Goal: Task Accomplishment & Management: Manage account settings

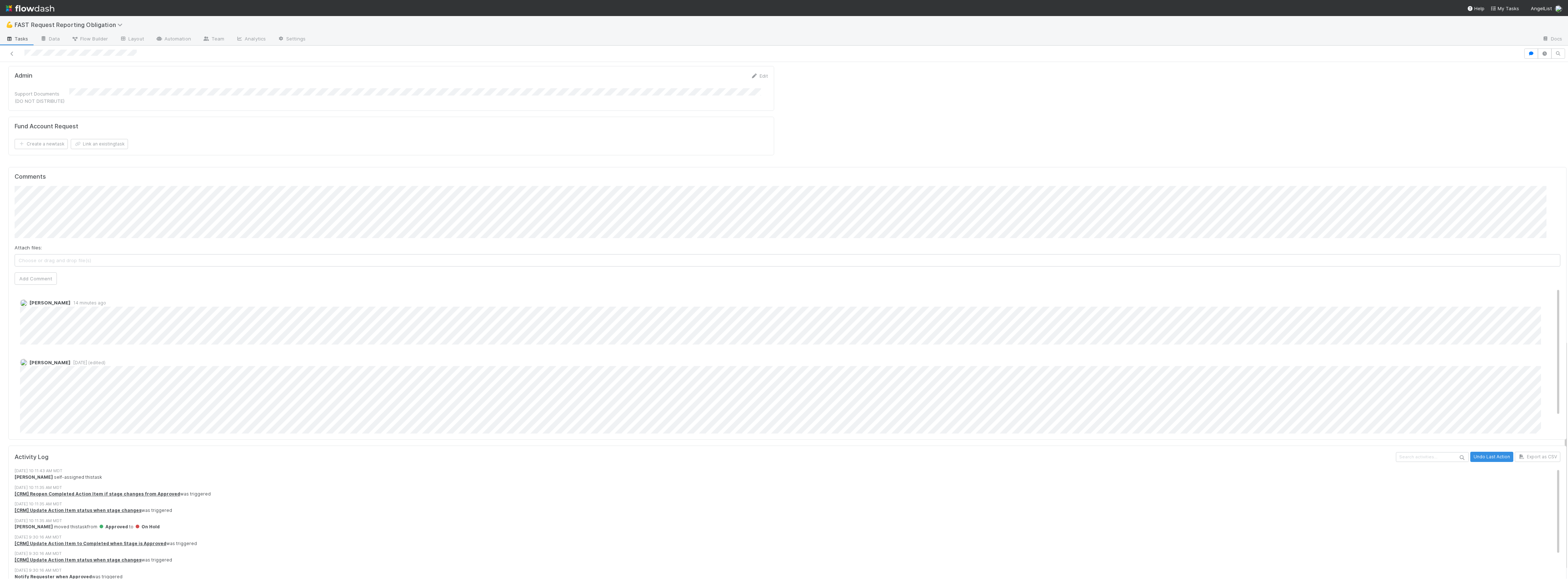
scroll to position [596, 0]
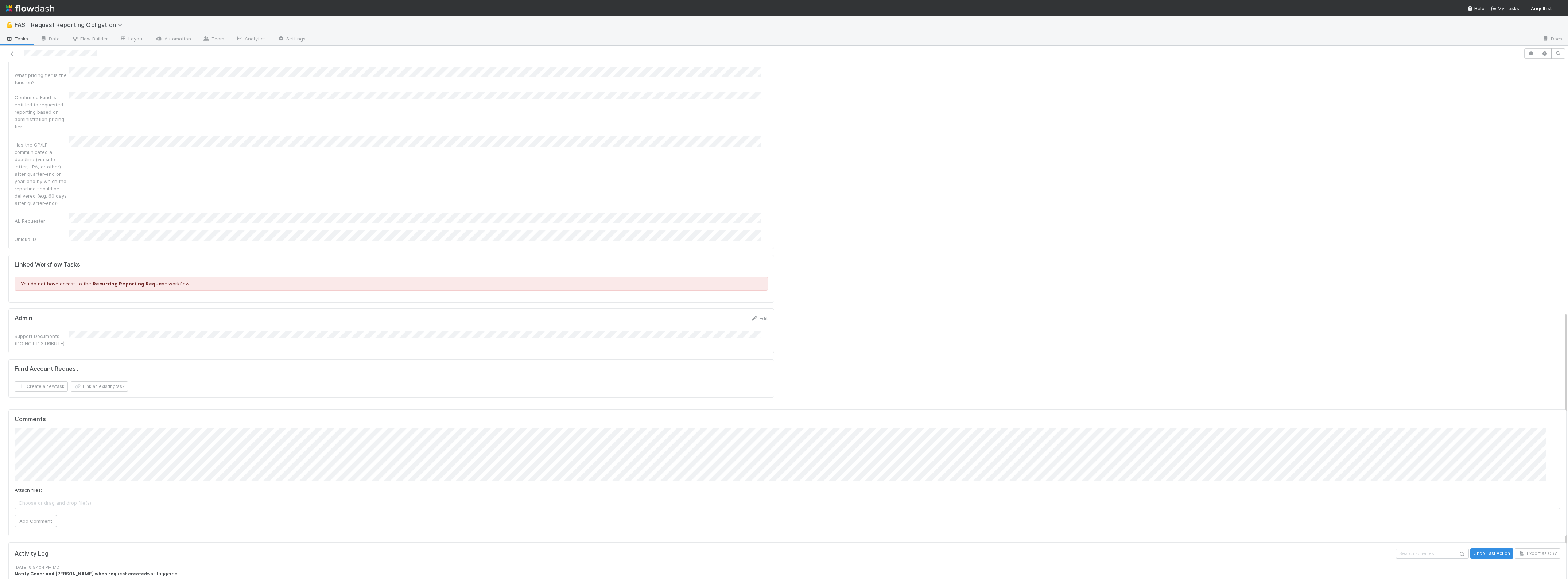
scroll to position [547, 0]
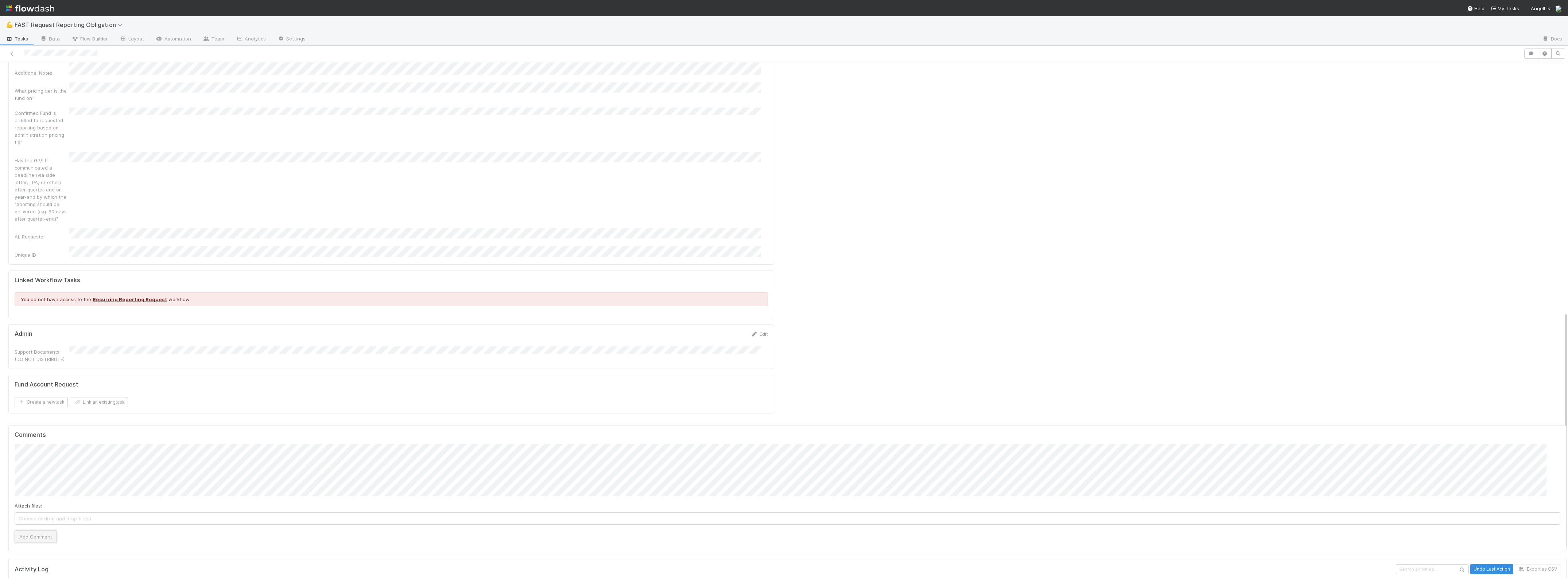
click at [35, 531] on button "Add Comment" at bounding box center [35, 537] width 42 height 12
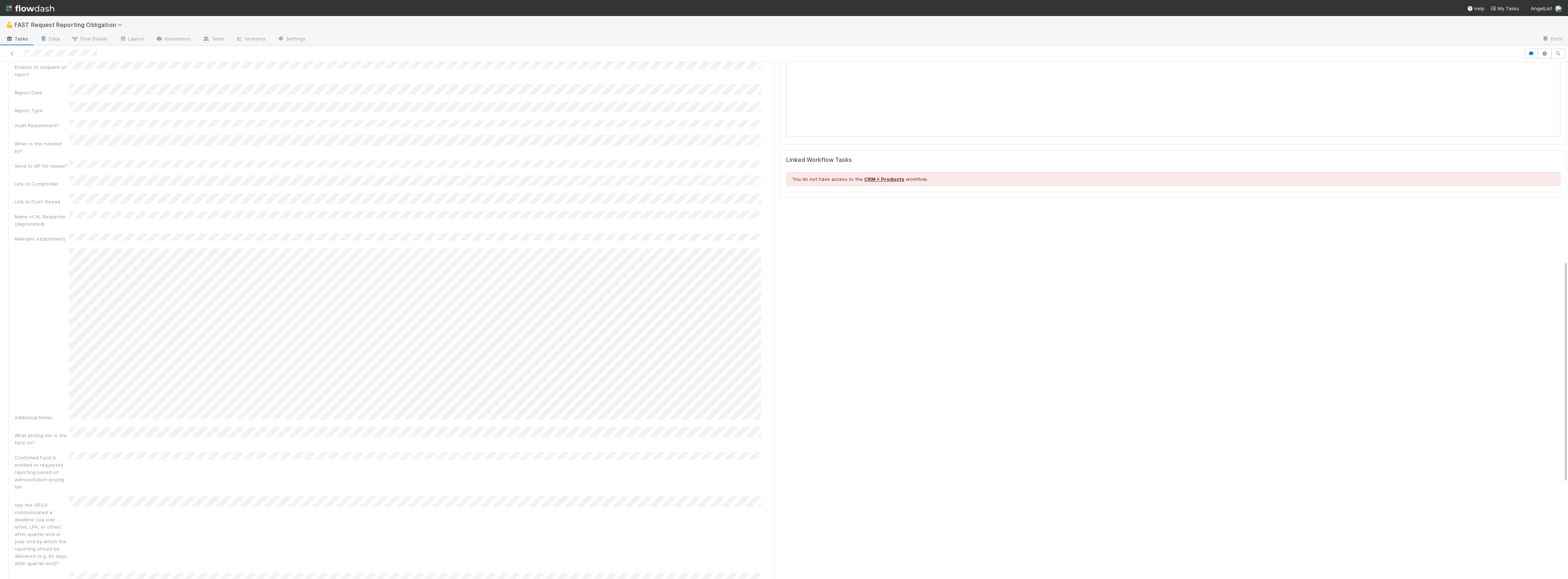
scroll to position [0, 0]
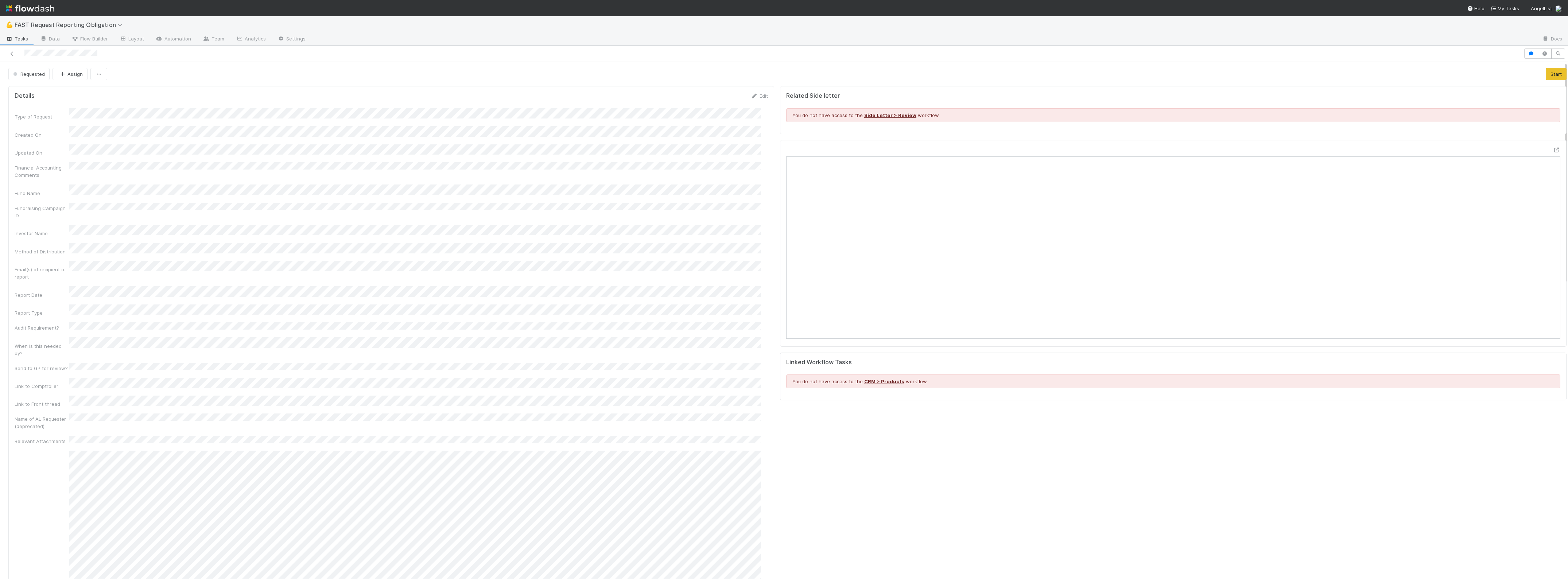
click at [1547, 152] on div "Open in [GEOGRAPHIC_DATA]" at bounding box center [1173, 244] width 786 height 207
click at [1553, 150] on icon at bounding box center [1556, 150] width 7 height 5
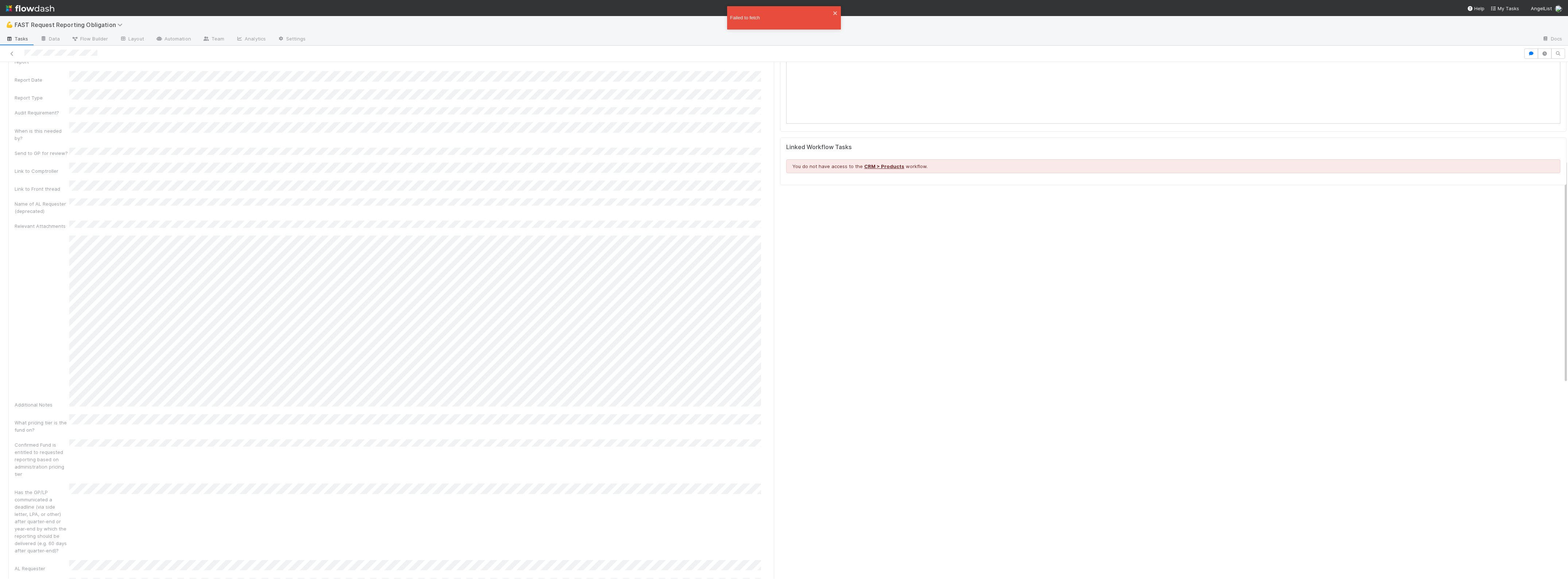
scroll to position [228, 0]
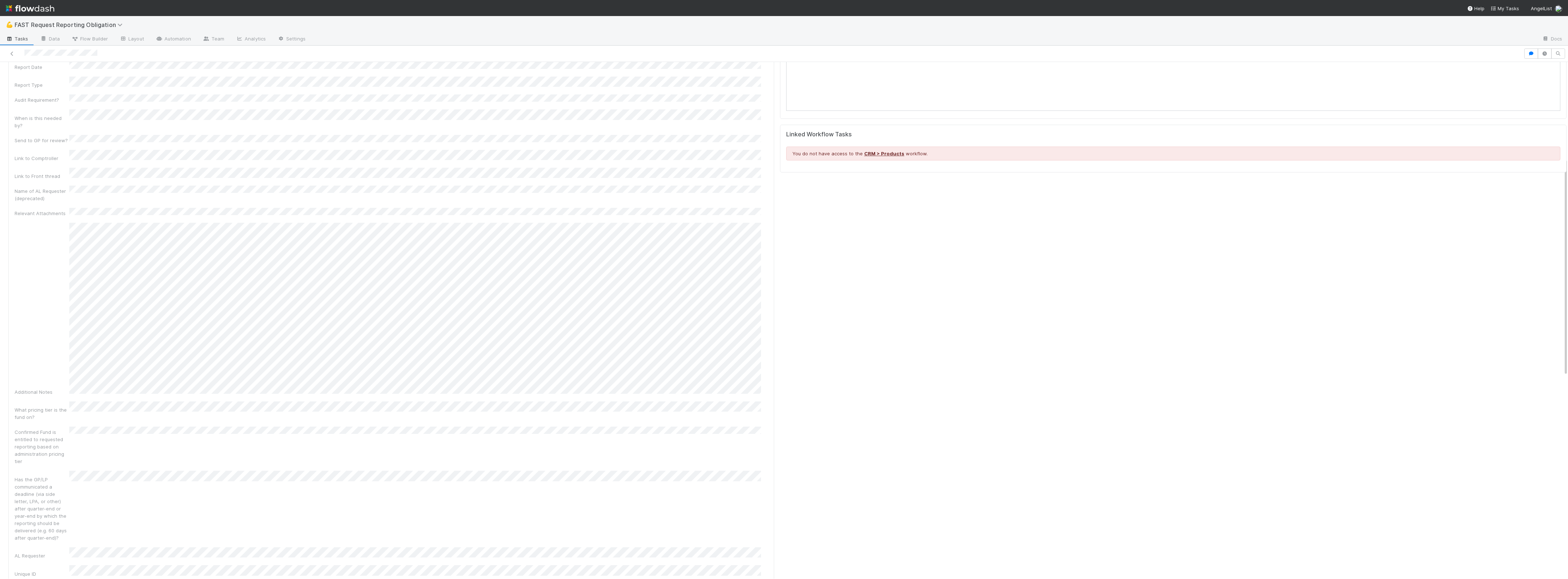
click at [912, 477] on div "Related Side letter You do not have access to the Side Letter > Review workflow…" at bounding box center [1174, 298] width 793 height 886
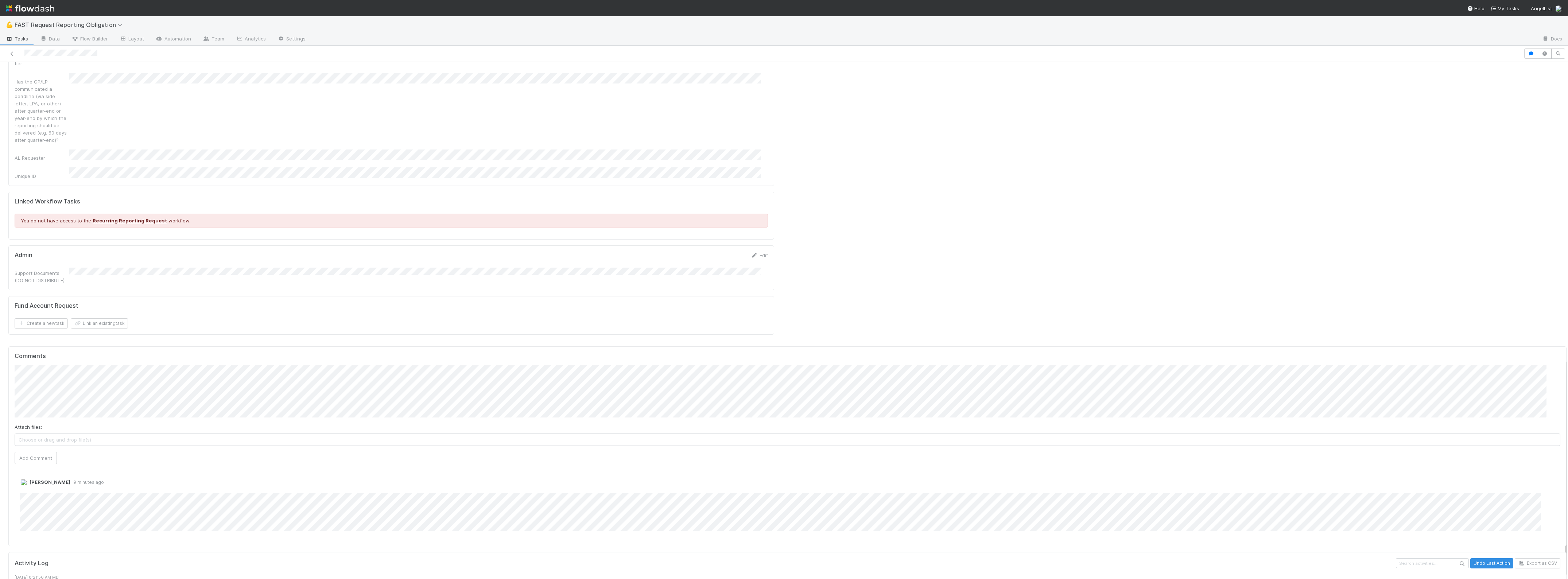
scroll to position [708, 0]
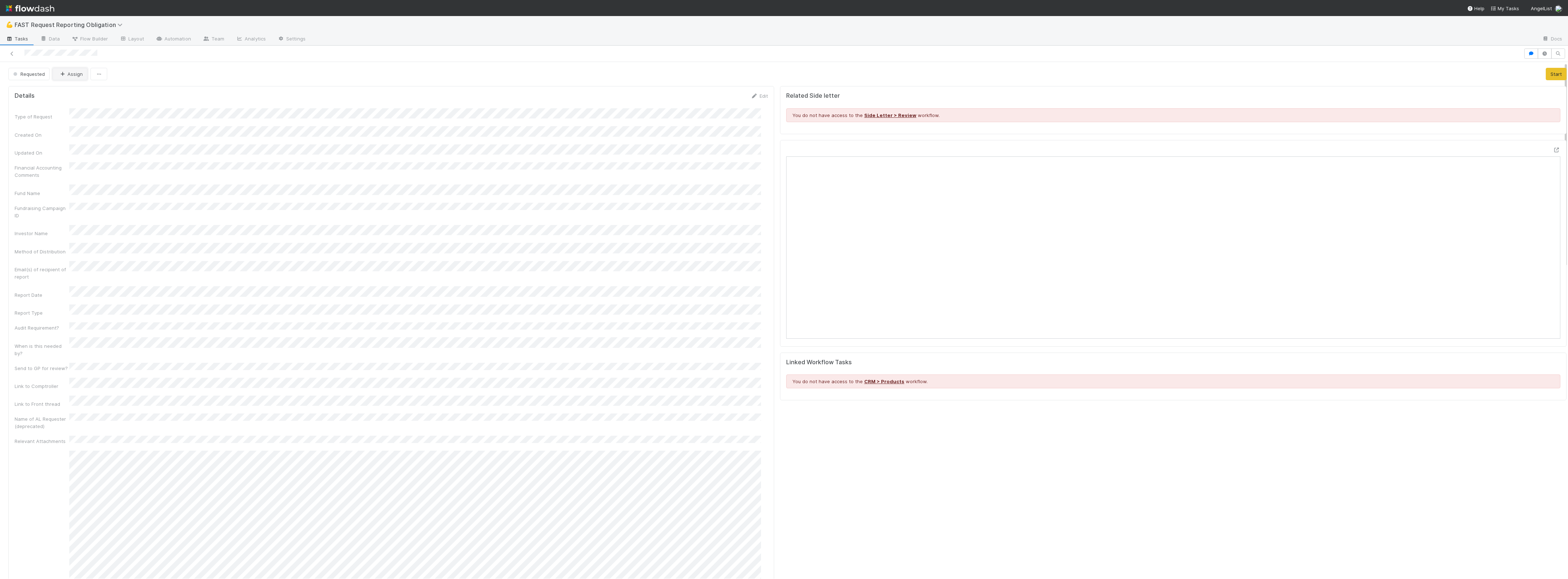
click at [69, 78] on button "Assign" at bounding box center [70, 74] width 35 height 12
click at [87, 106] on span "Zach Byers you" at bounding box center [87, 106] width 47 height 6
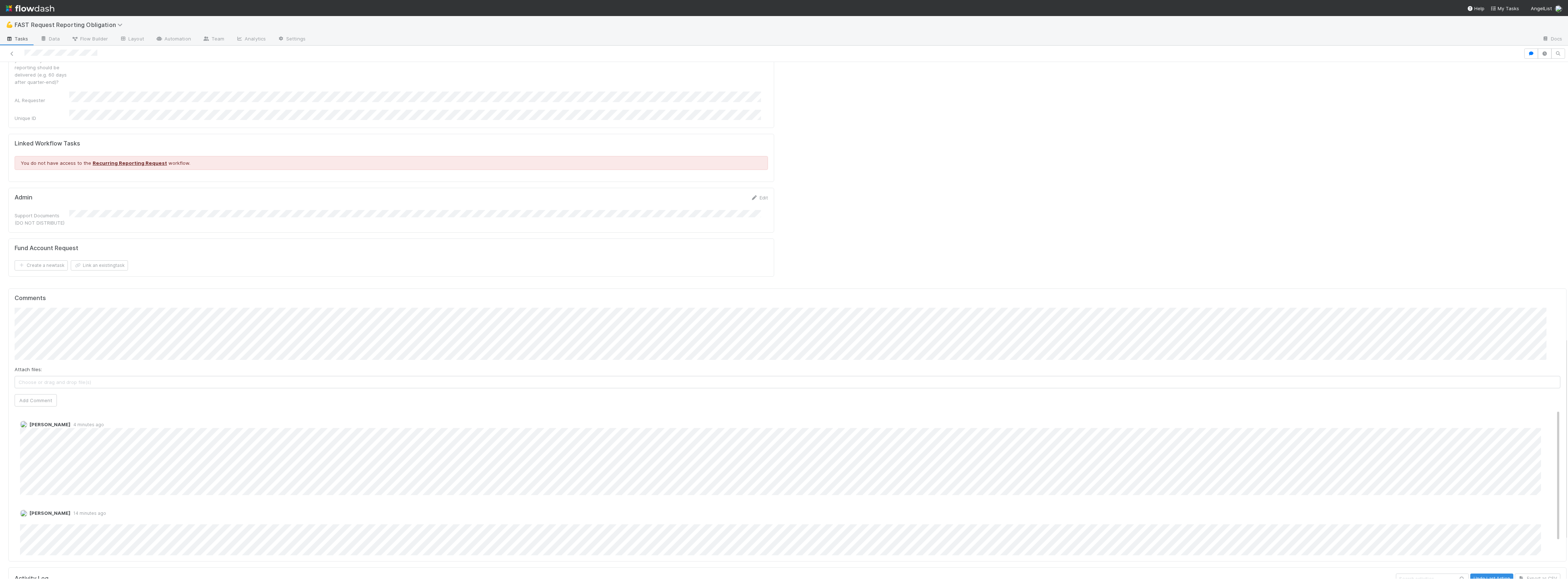
scroll to position [729, 0]
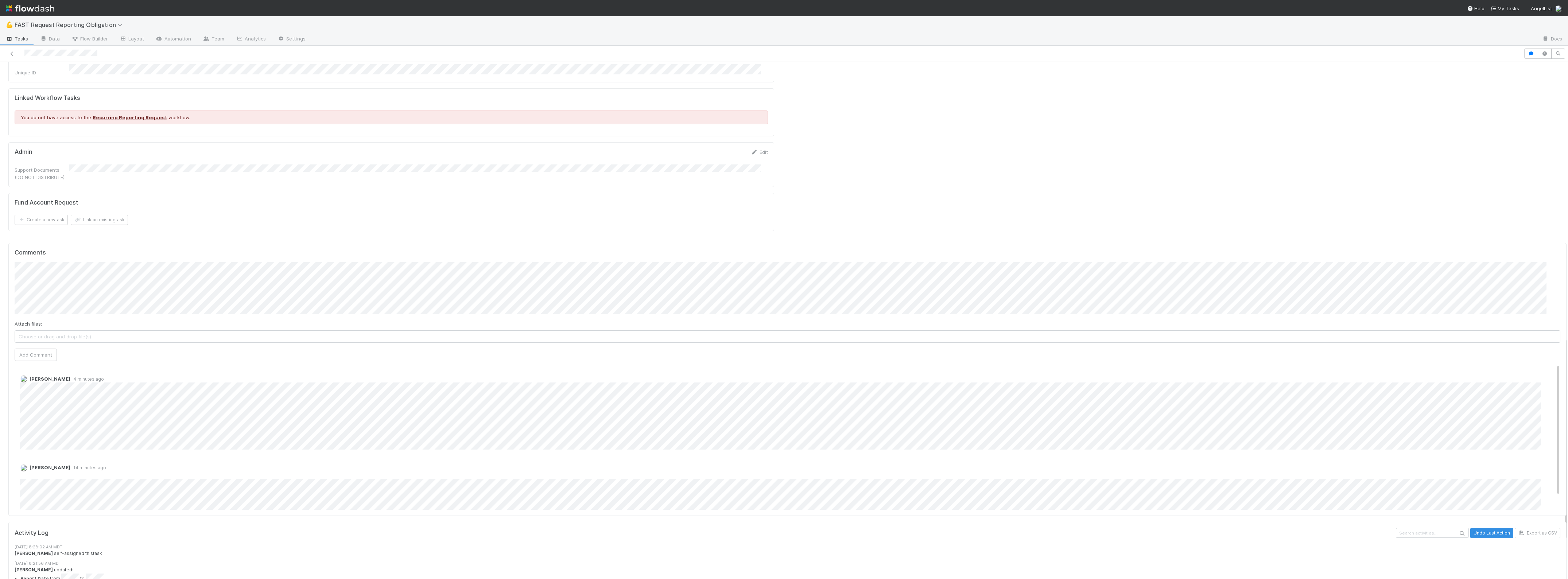
click at [127, 320] on div "Attach files: Choose or drag and drop file(s)" at bounding box center [787, 331] width 1545 height 23
click at [42, 396] on button "Add Comment" at bounding box center [35, 402] width 42 height 12
click at [754, 149] on link "Edit" at bounding box center [759, 152] width 17 height 6
click at [719, 149] on button "Save" at bounding box center [729, 155] width 21 height 12
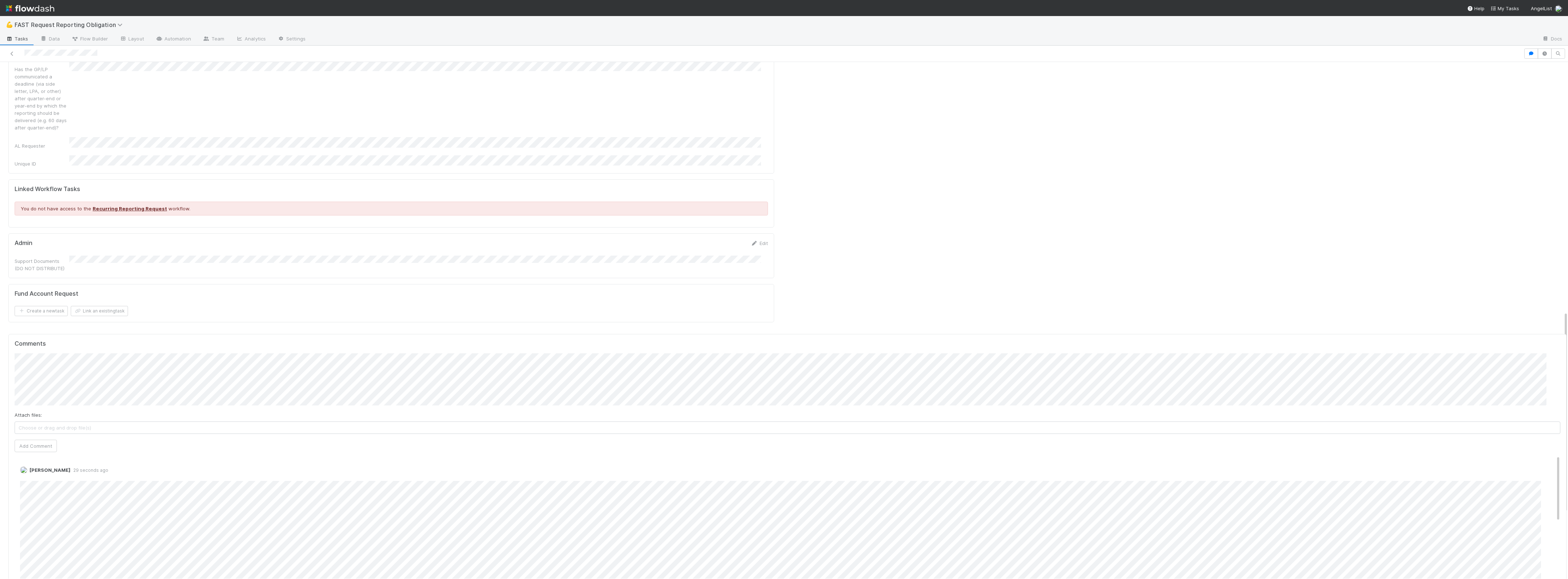
scroll to position [547, 0]
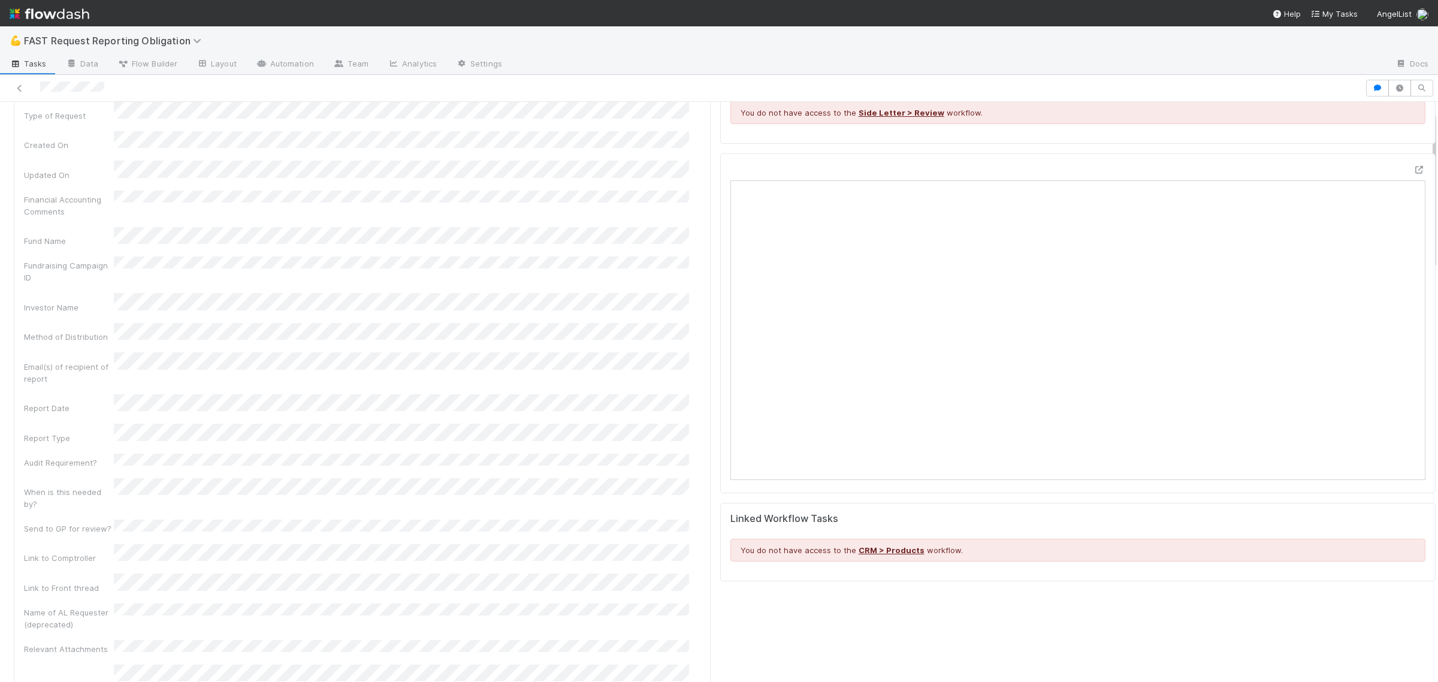
scroll to position [13, 0]
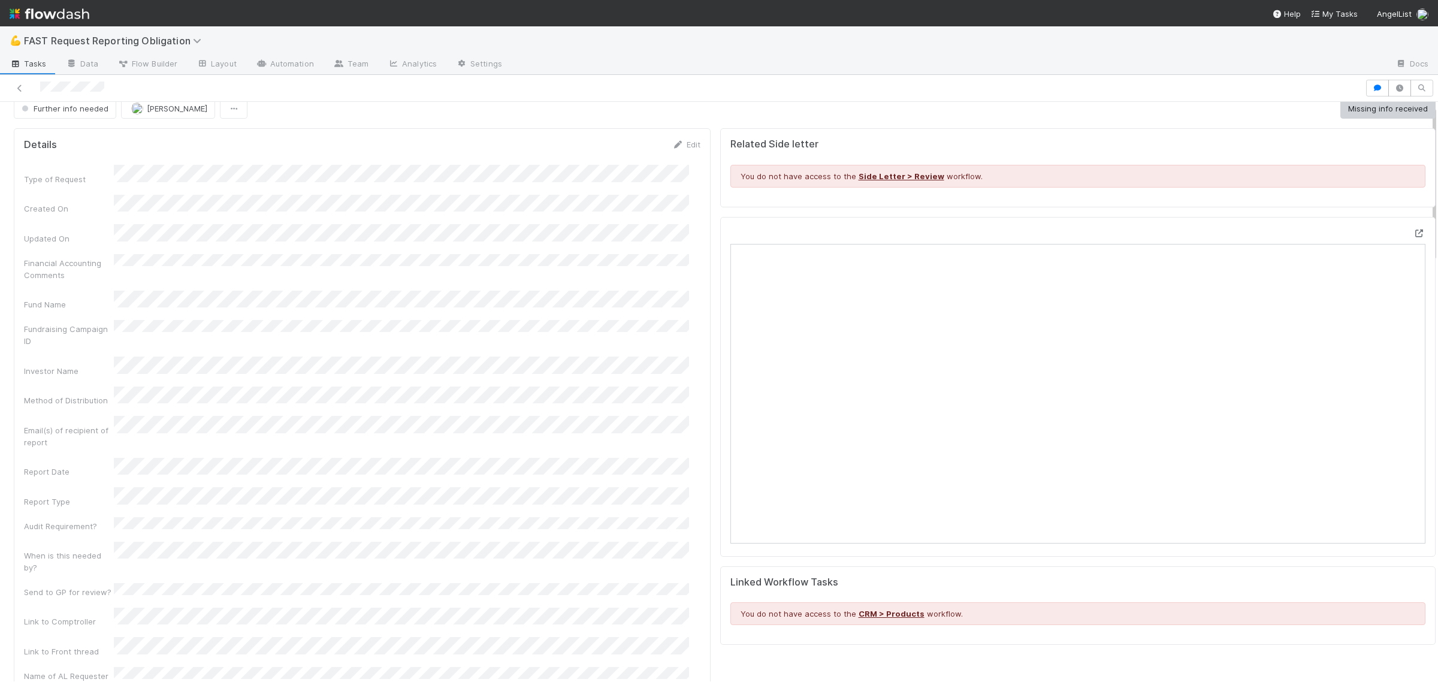
click at [1413, 229] on icon at bounding box center [1419, 233] width 12 height 8
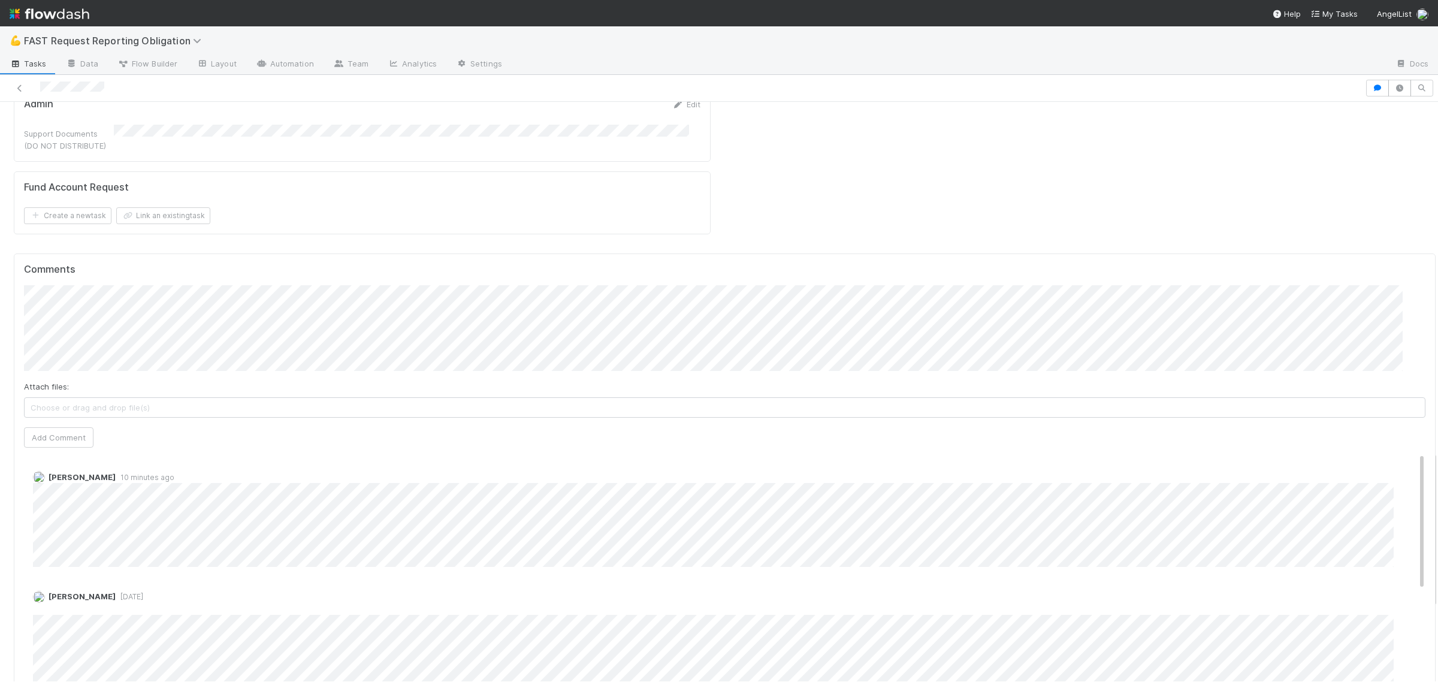
scroll to position [1286, 0]
click at [79, 449] on button "Add Comment" at bounding box center [58, 459] width 69 height 20
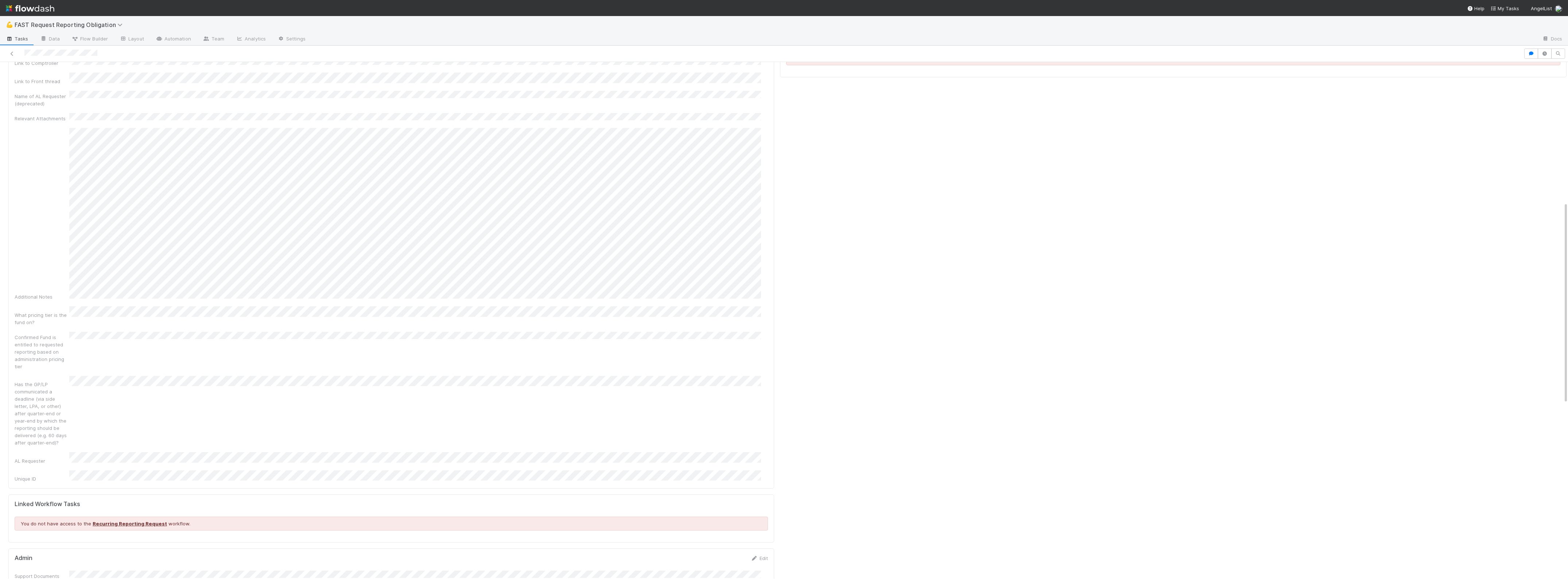
scroll to position [273, 0]
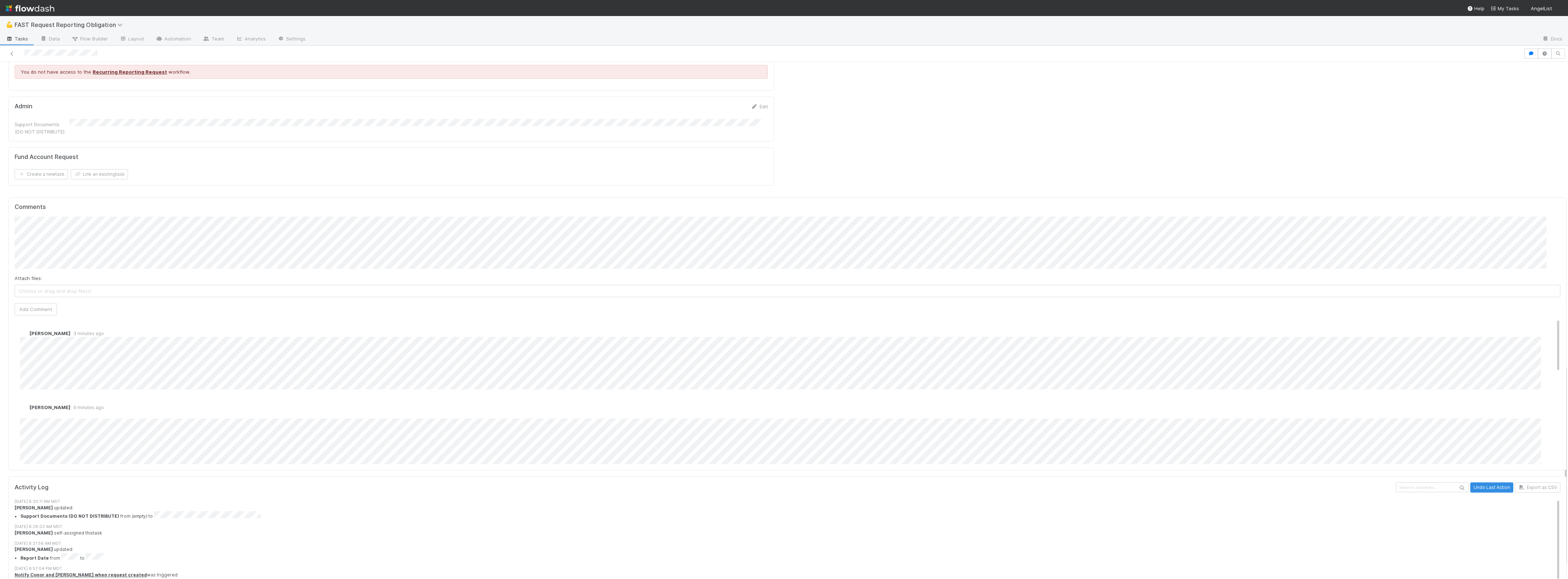
scroll to position [729, 0]
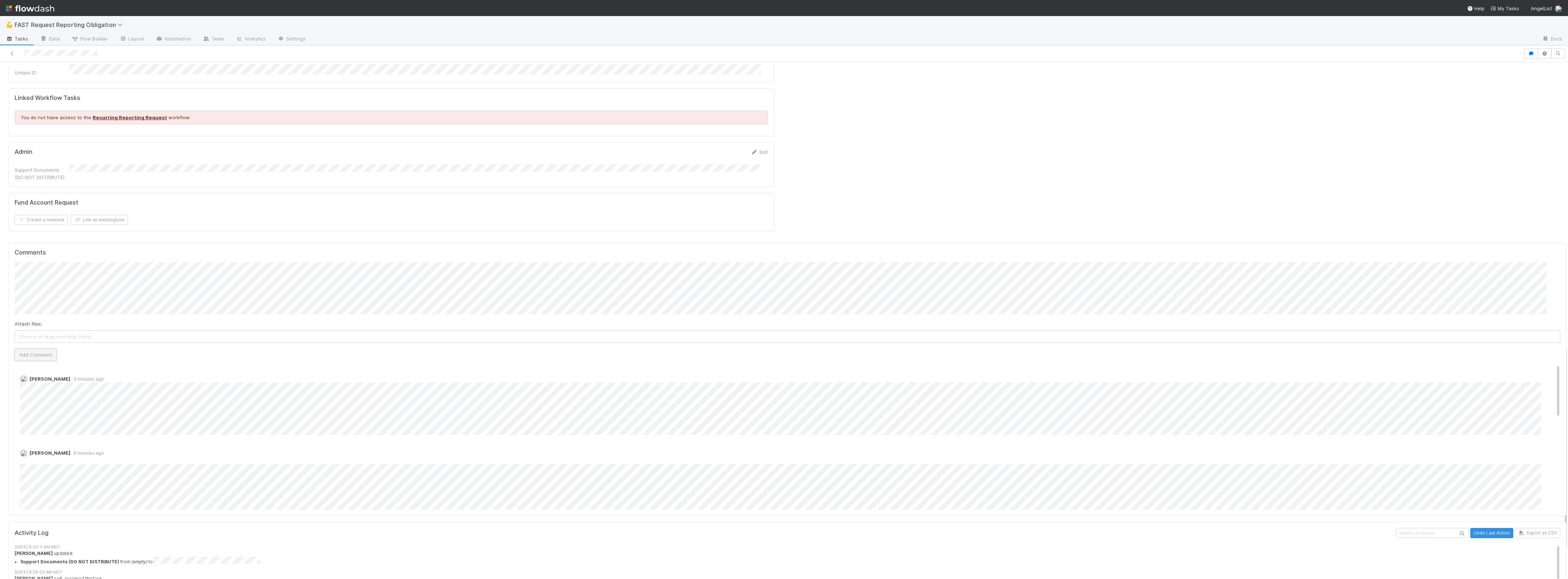
click at [23, 349] on button "Add Comment" at bounding box center [35, 355] width 42 height 12
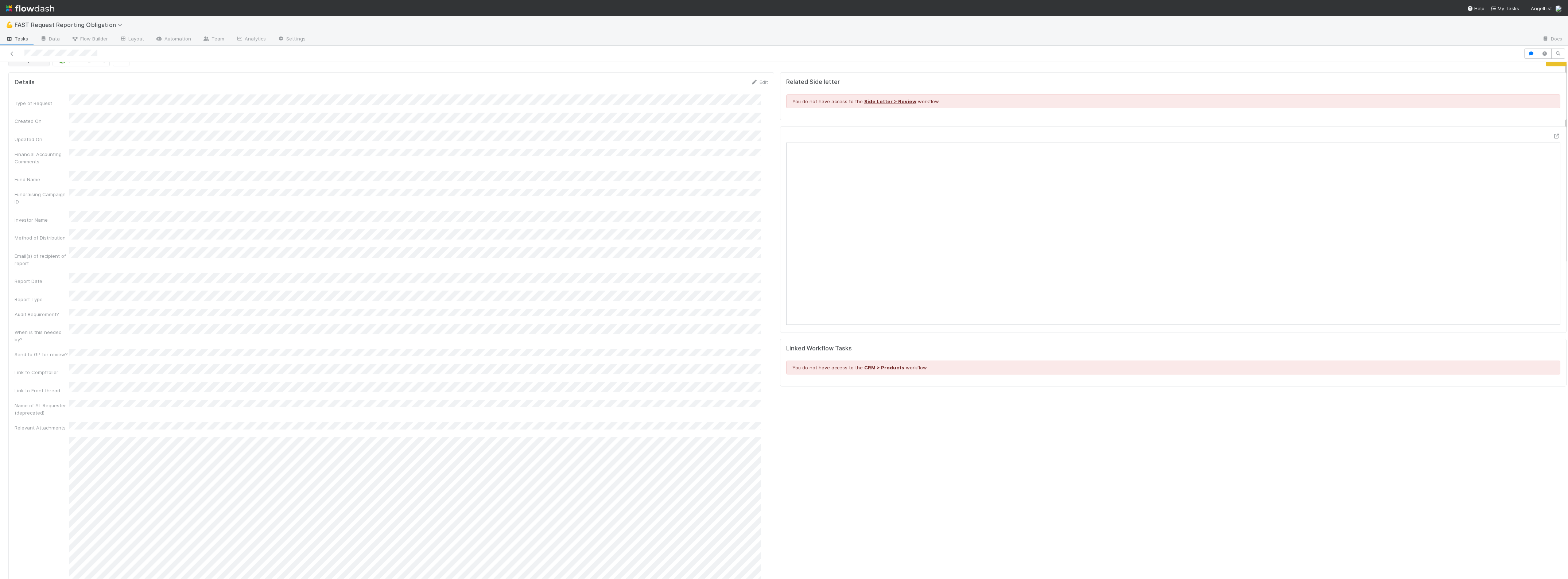
scroll to position [0, 0]
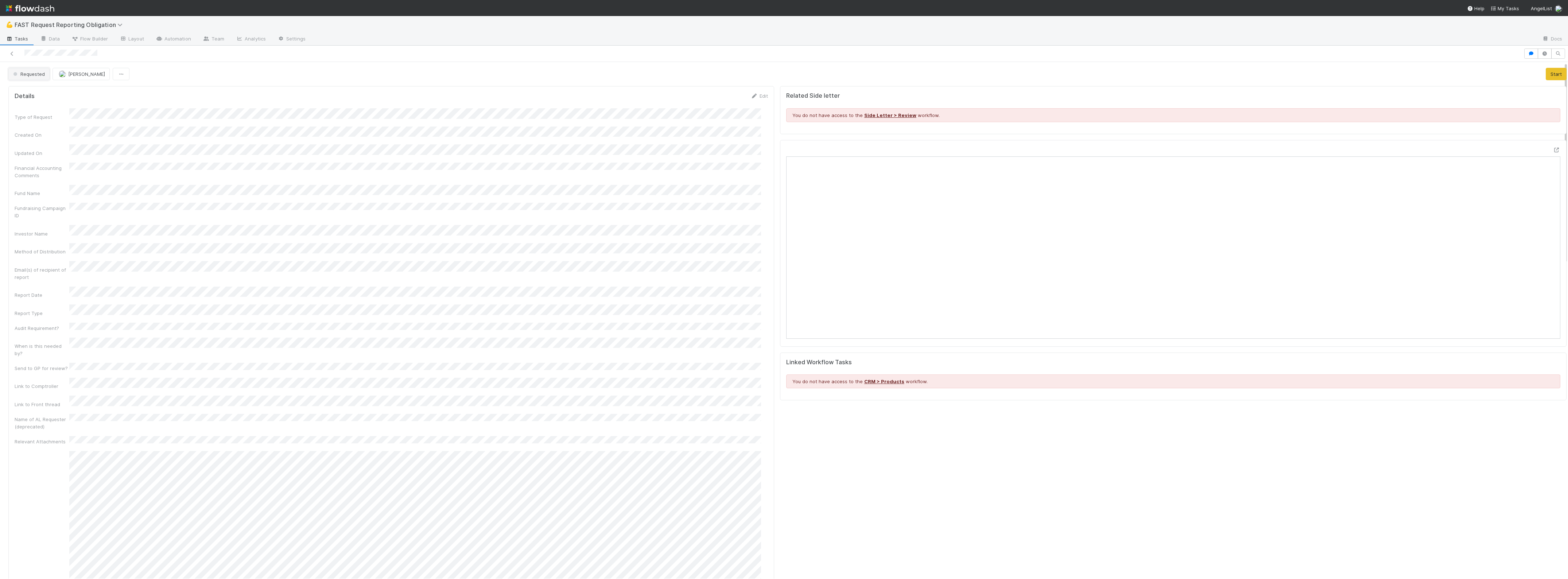
click at [39, 71] on button "Requested" at bounding box center [29, 74] width 41 height 12
click at [33, 183] on span "Approved" at bounding box center [26, 184] width 31 height 6
click at [9, 52] on icon at bounding box center [12, 54] width 7 height 5
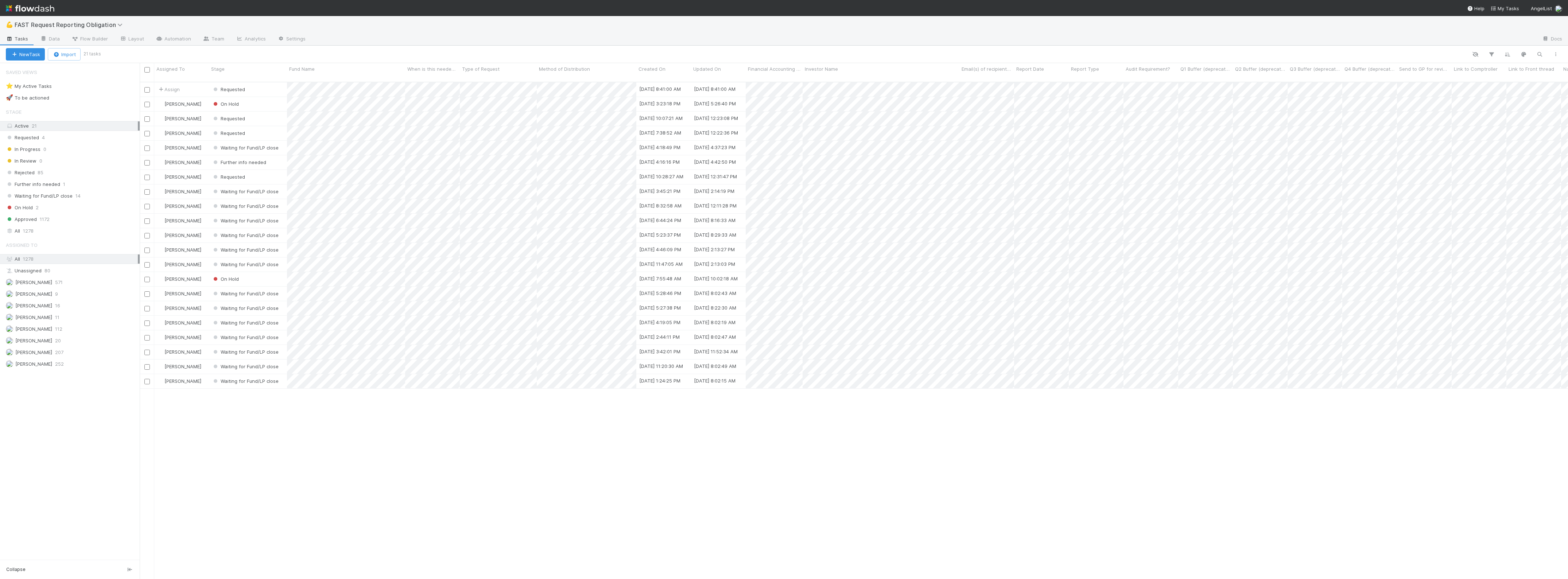
scroll to position [496, 1421]
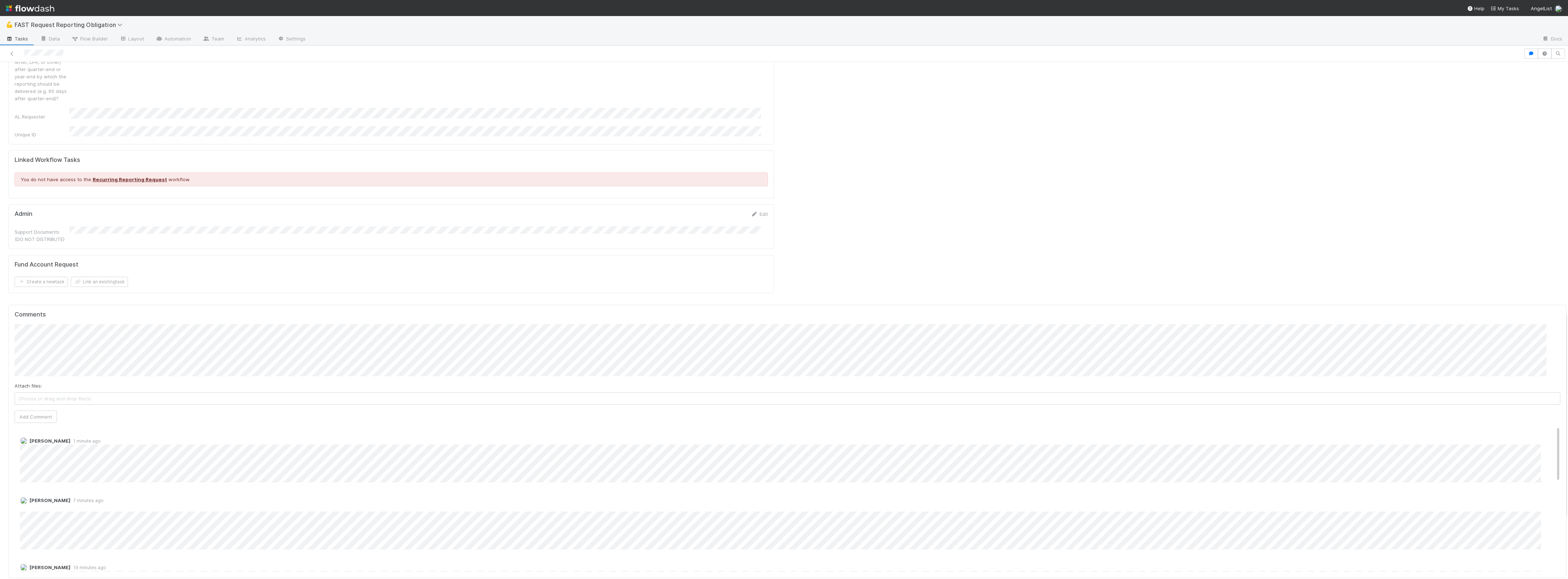
scroll to position [592, 0]
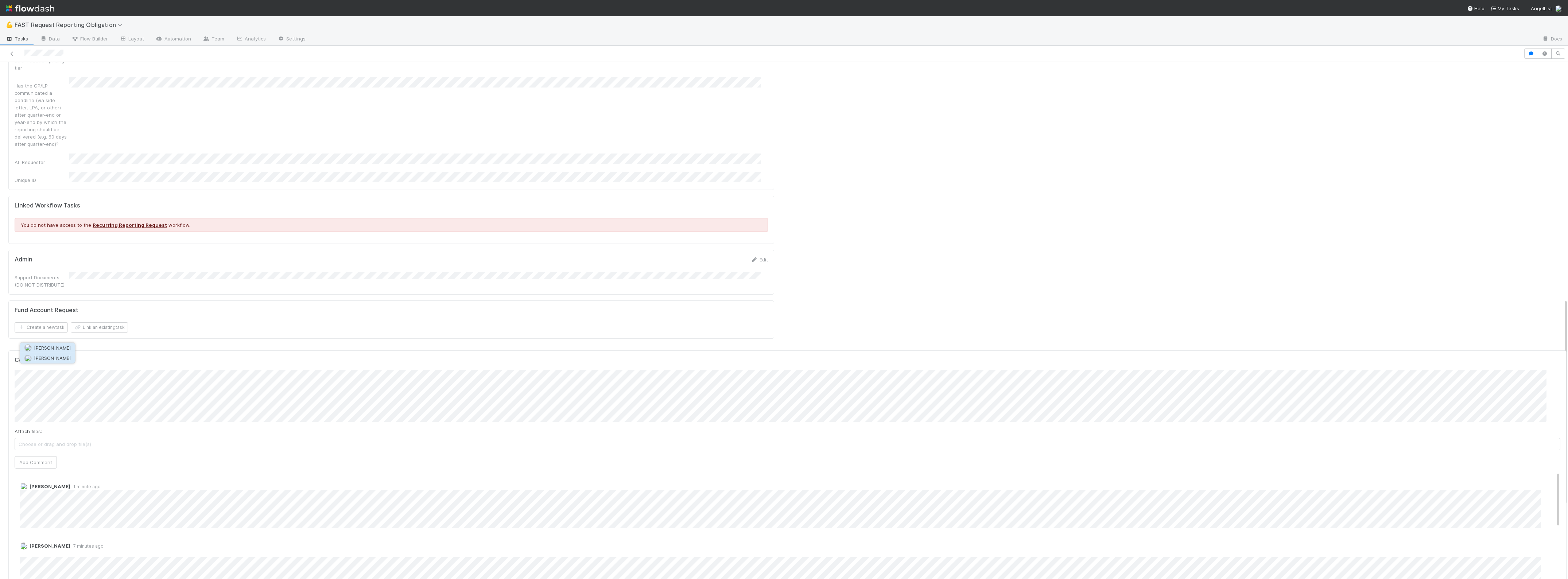
click at [57, 359] on span "Quyen Nguyen" at bounding box center [52, 358] width 37 height 6
click at [38, 456] on button "Add Comment" at bounding box center [35, 462] width 42 height 12
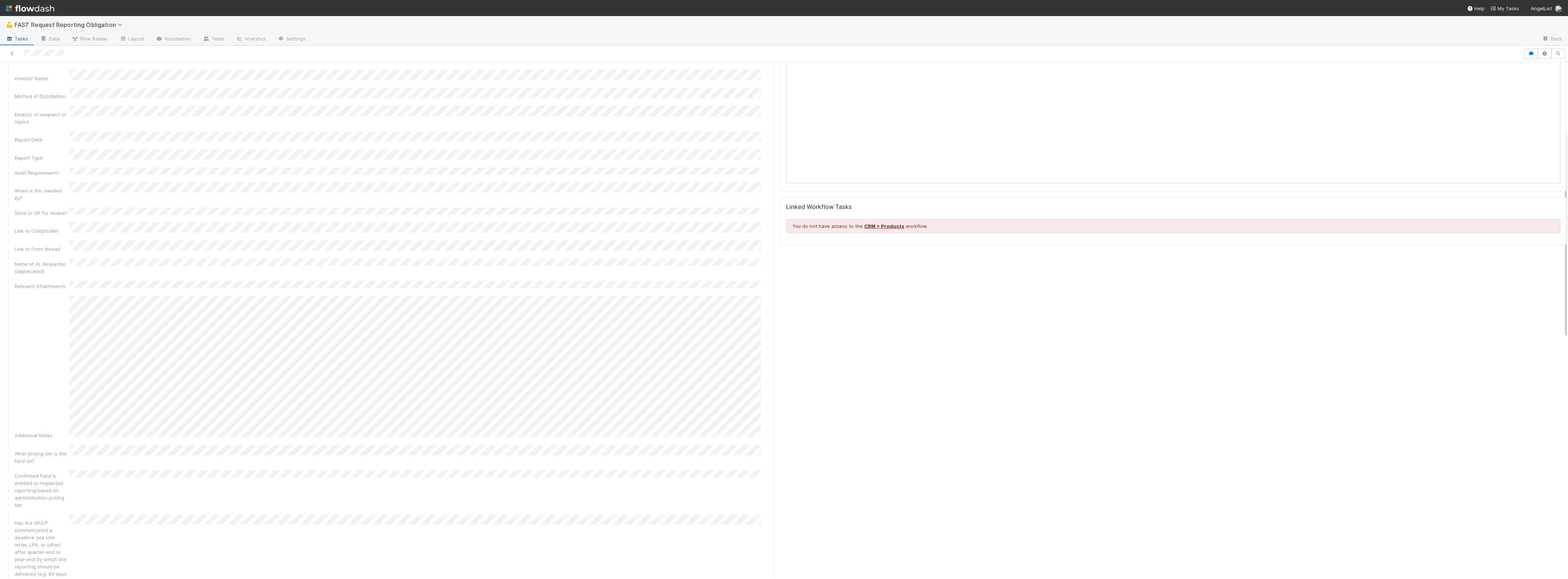
scroll to position [183, 0]
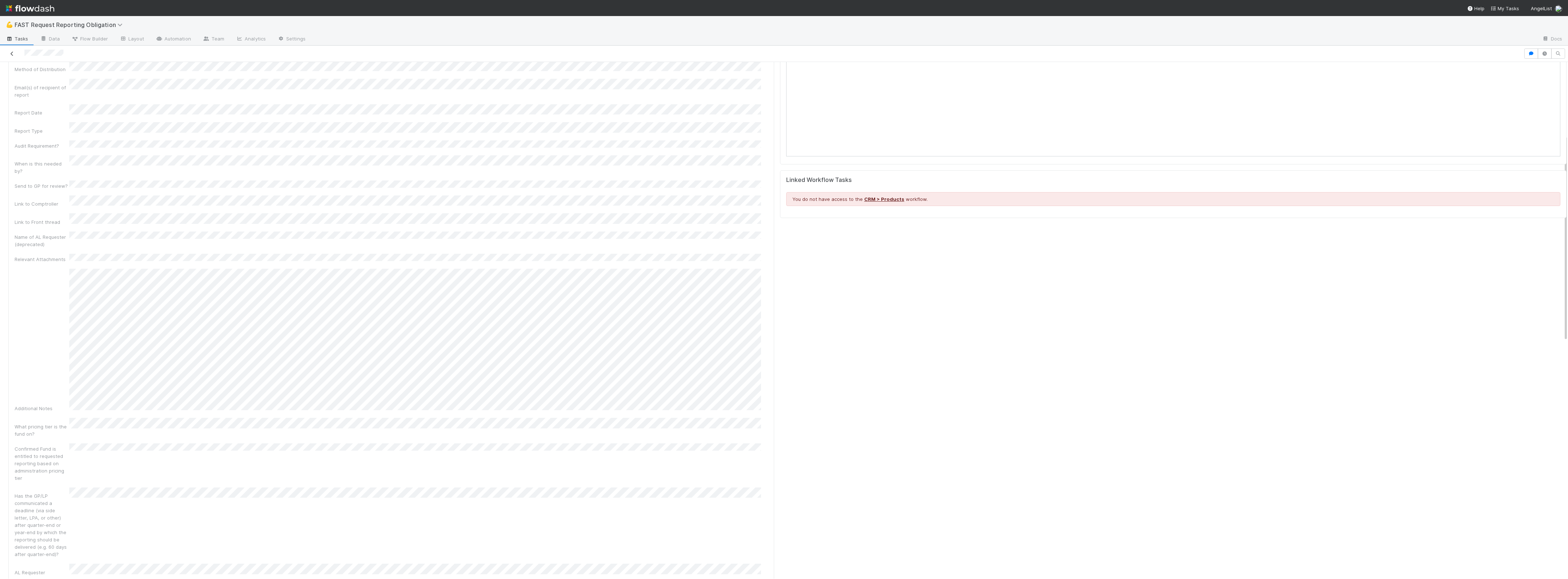
click at [10, 53] on icon at bounding box center [12, 54] width 7 height 5
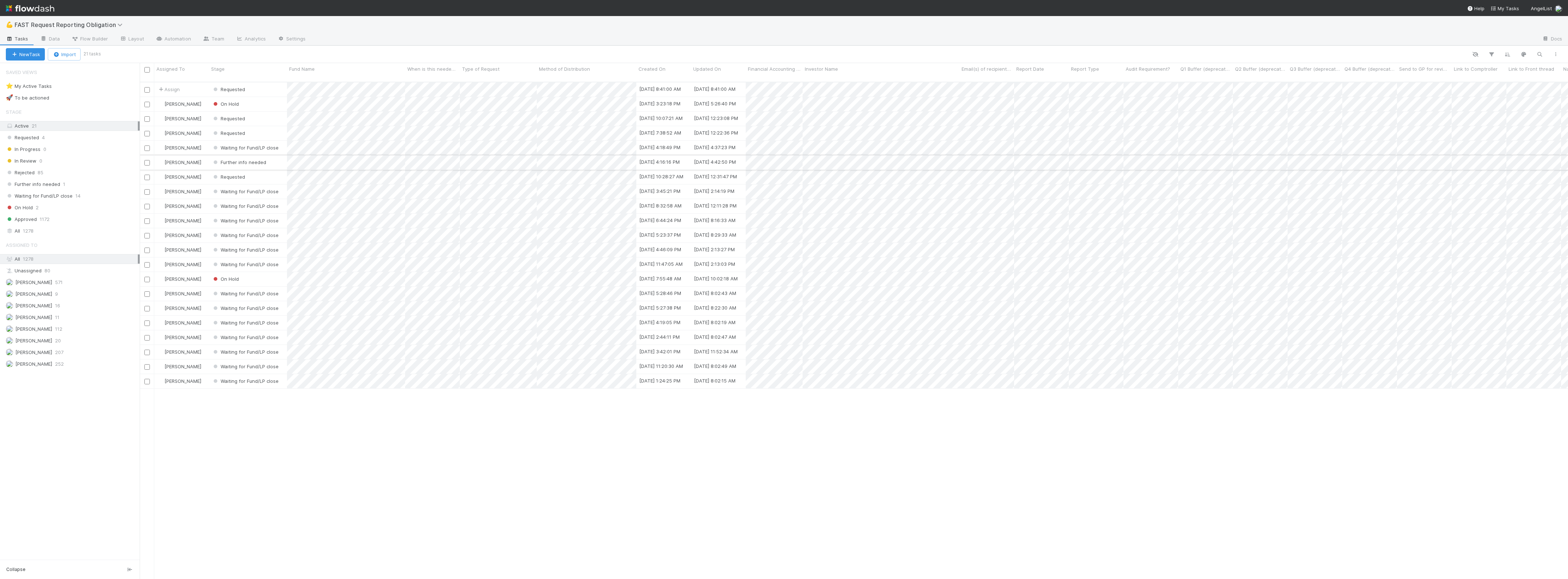
scroll to position [496, 1421]
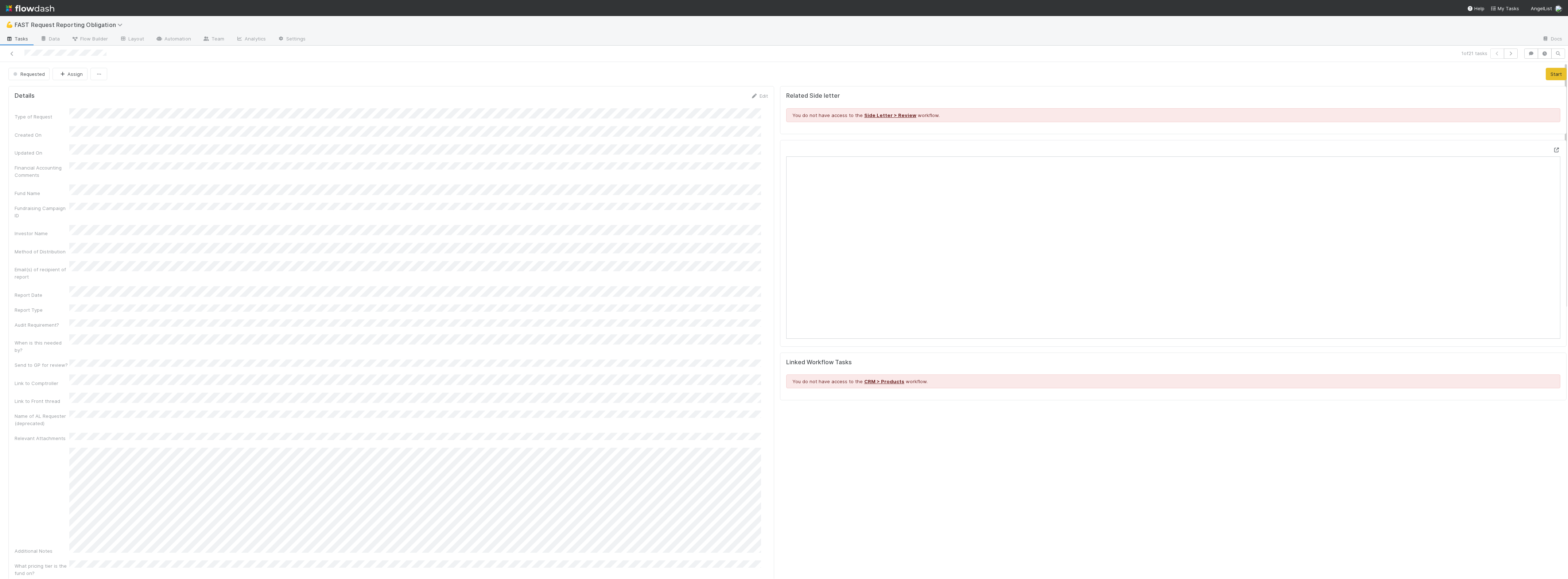
click at [1553, 149] on icon at bounding box center [1556, 150] width 7 height 5
click at [69, 75] on button "Assign" at bounding box center [70, 74] width 35 height 12
drag, startPoint x: 75, startPoint y: 93, endPoint x: 112, endPoint y: 97, distance: 37.2
click at [77, 94] on span "Zach Byers you" at bounding box center [87, 93] width 47 height 6
click at [379, 152] on div "Type of Request Created On Updated On Financial Accounting Comments Fund Name F…" at bounding box center [391, 421] width 754 height 625
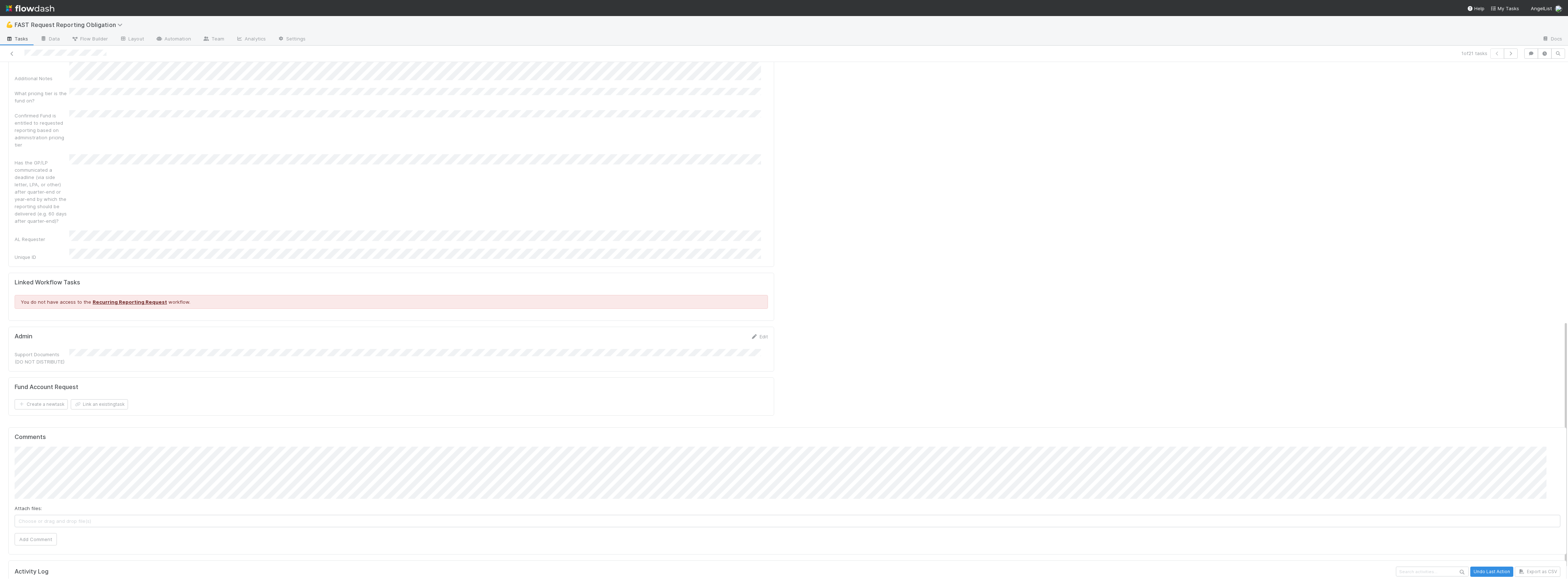
scroll to position [559, 0]
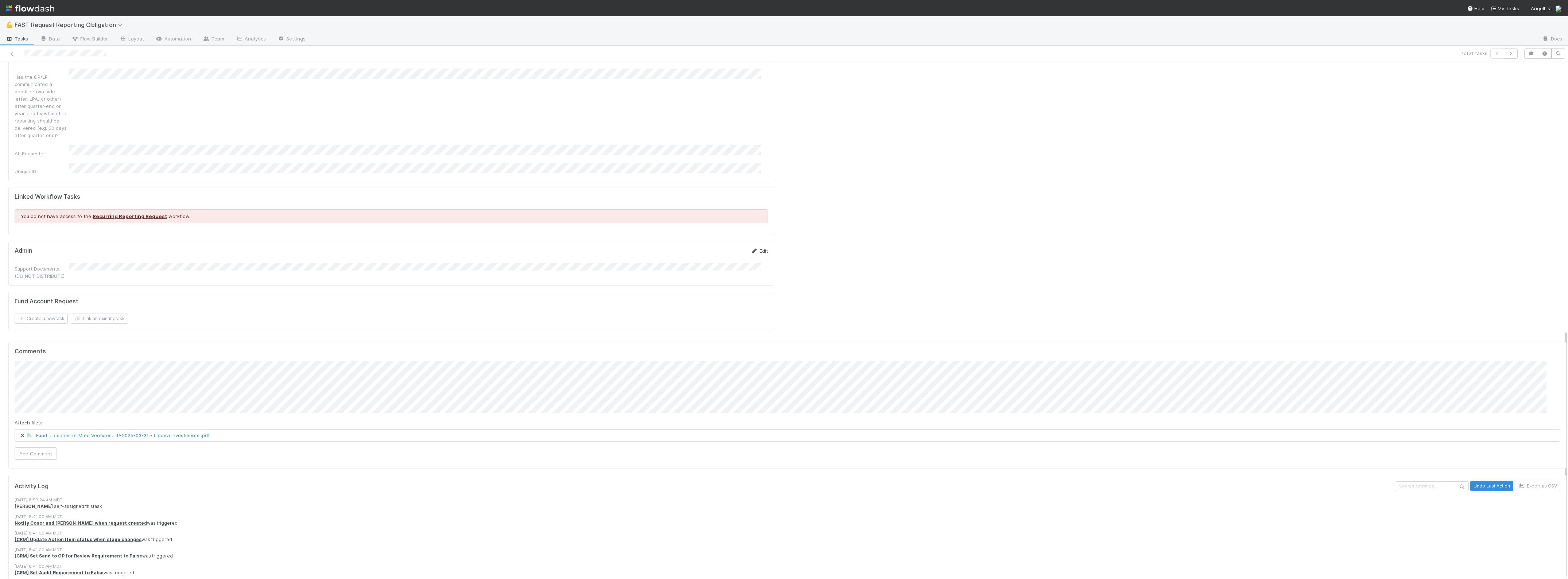
click at [754, 248] on link "Edit" at bounding box center [759, 251] width 17 height 6
click at [719, 247] on button "Save" at bounding box center [729, 253] width 21 height 12
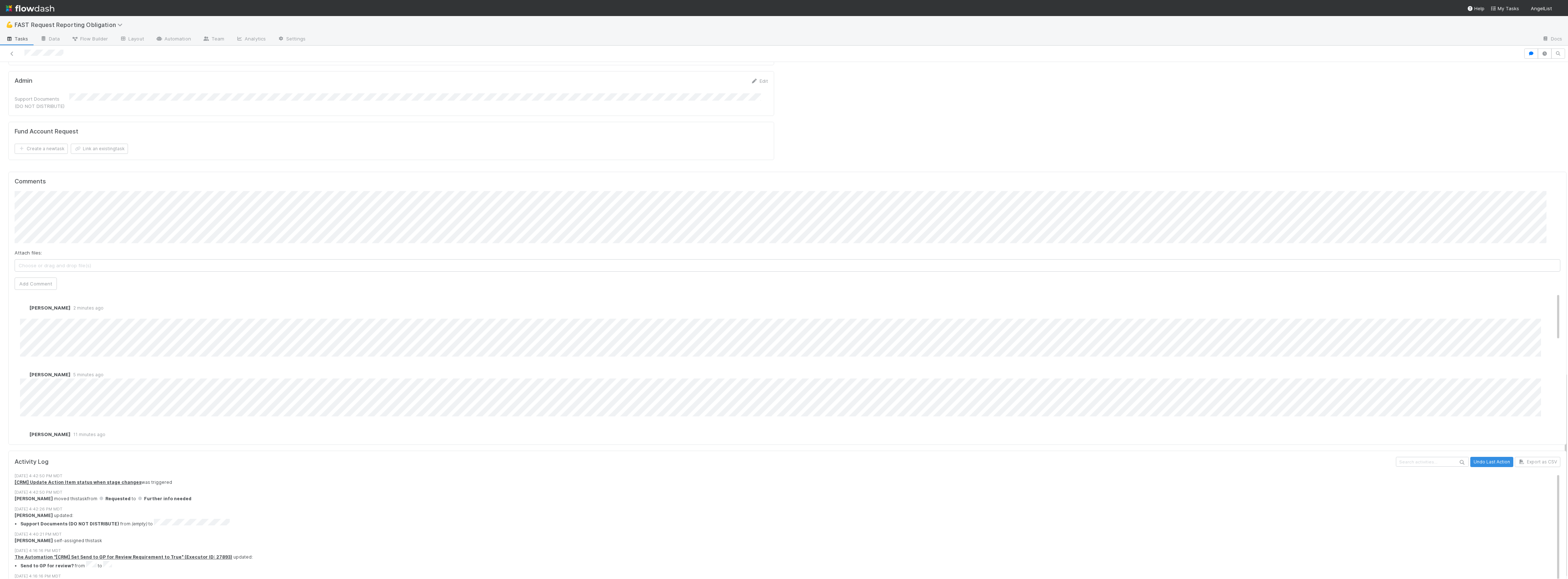
scroll to position [776, 0]
click at [21, 273] on button "Add Comment" at bounding box center [35, 279] width 42 height 12
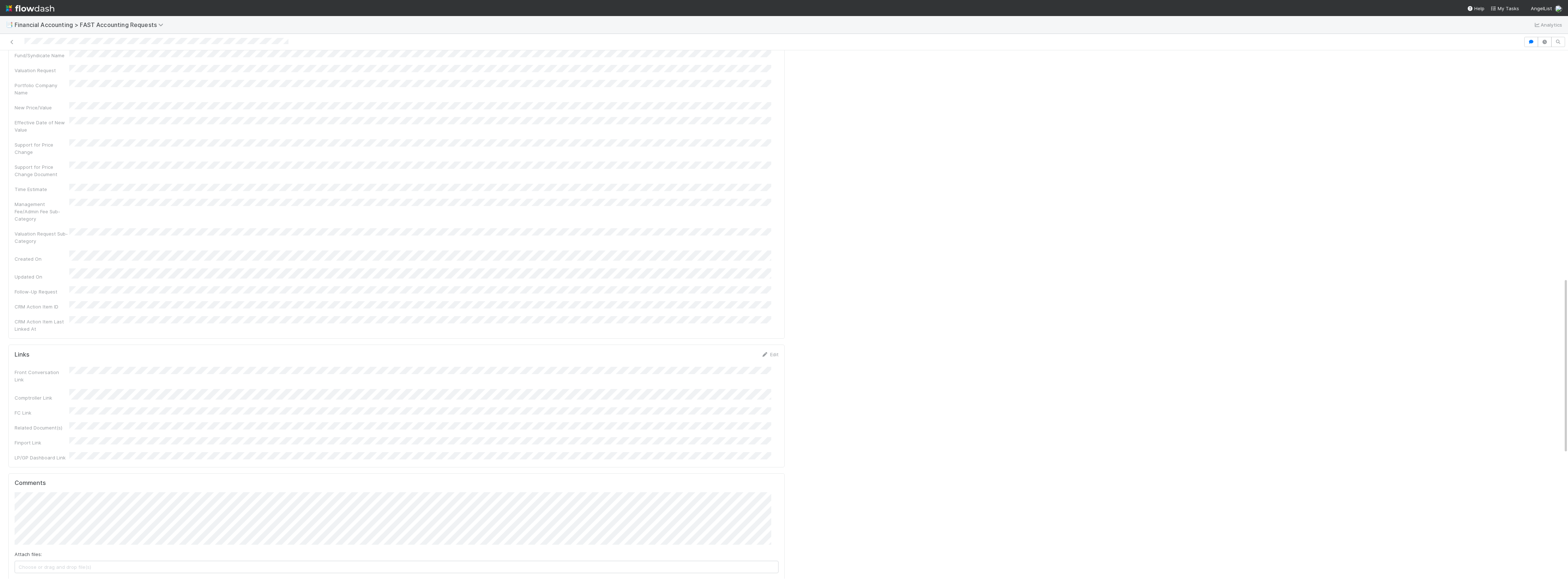
scroll to position [46, 0]
click at [970, 198] on div "Follow-Up Request Edit Follow-Up Request Comptroller" at bounding box center [1178, 71] width 782 height 1367
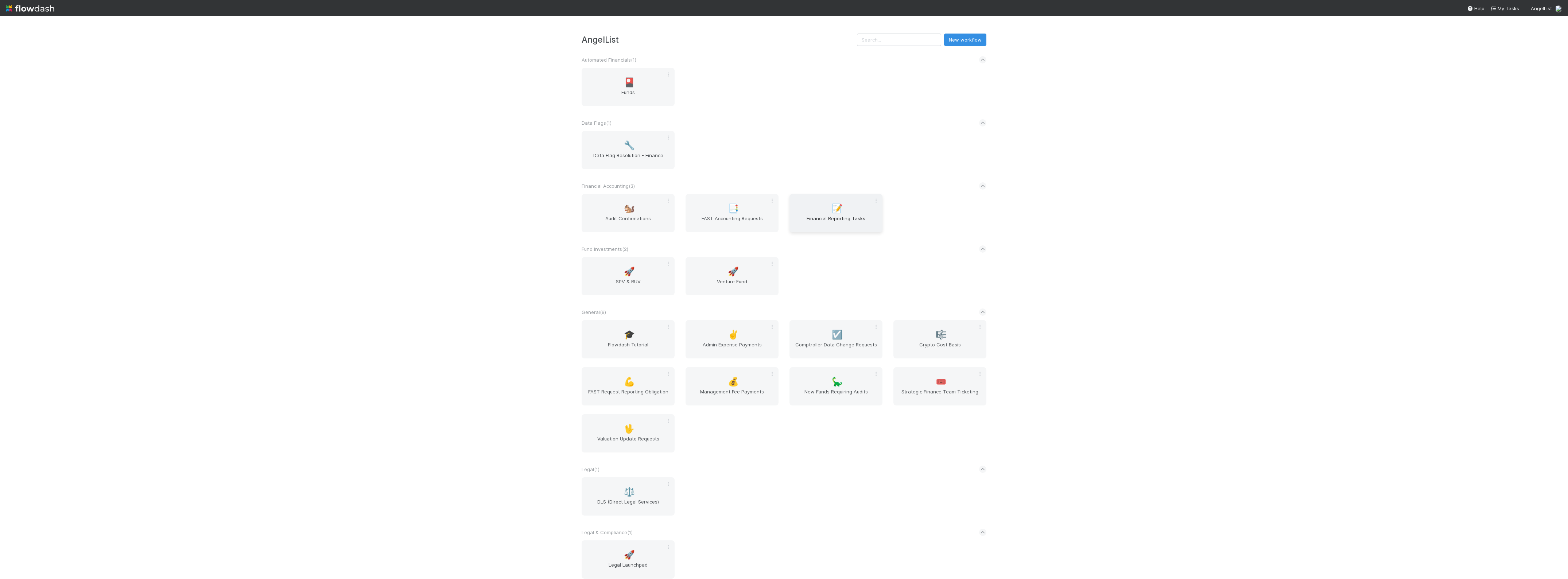
click at [836, 228] on span "Financial Reporting Tasks" at bounding box center [836, 222] width 87 height 15
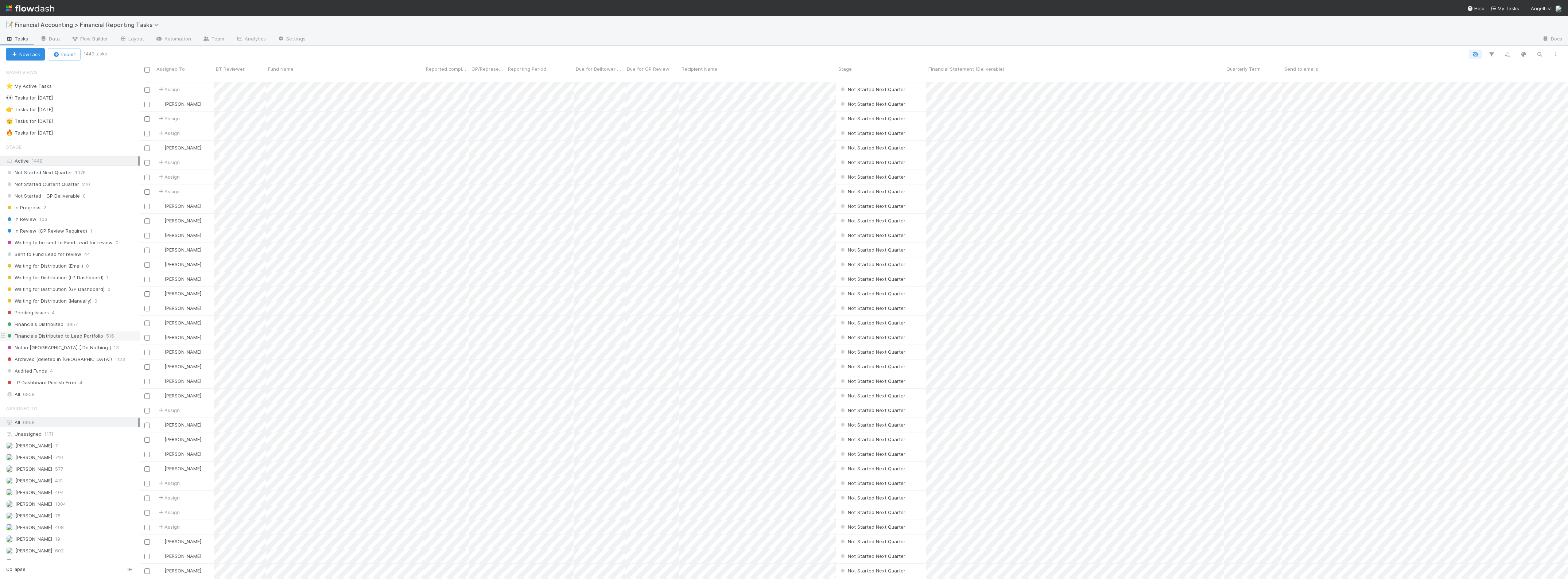
scroll to position [496, 1421]
click at [99, 279] on span "Waiting for Distribution (LP Dashboard)" at bounding box center [55, 278] width 98 height 9
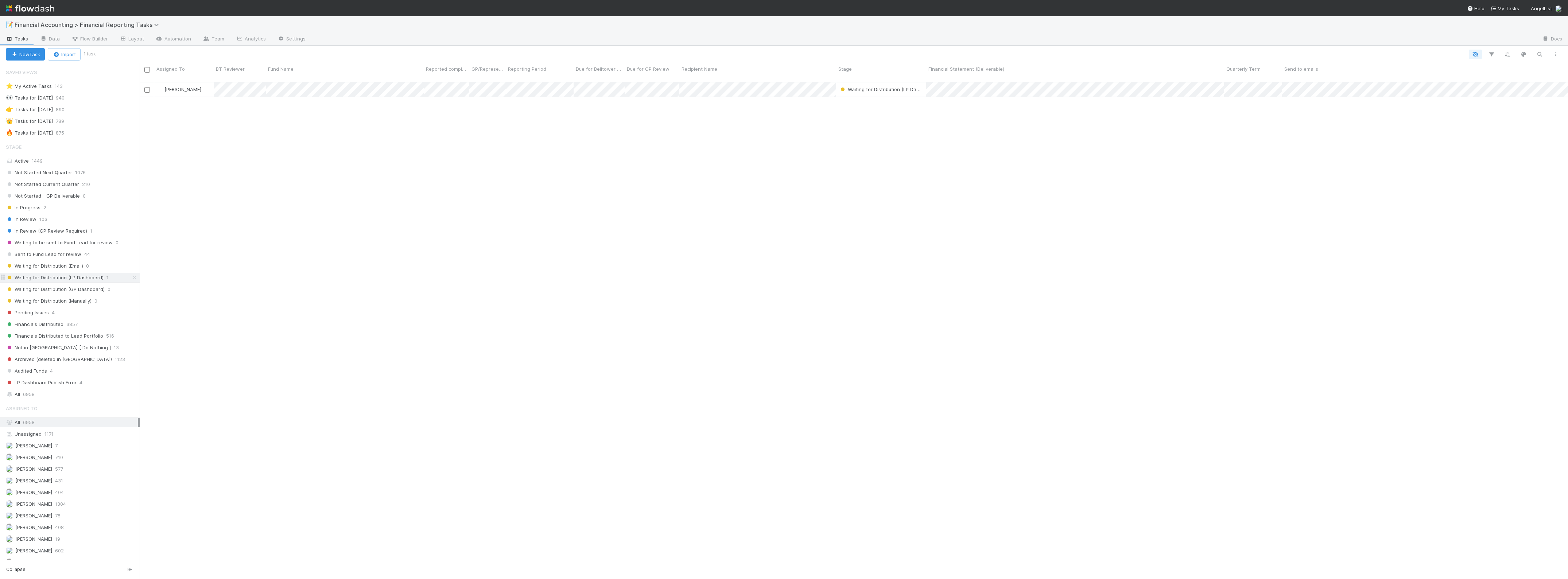
scroll to position [496, 1421]
click at [864, 86] on span "Waiting for Distribution (LP Dashboard)" at bounding box center [887, 89] width 98 height 6
click at [892, 95] on span "Waiting for Distribution (Manually)" at bounding box center [883, 94] width 86 height 6
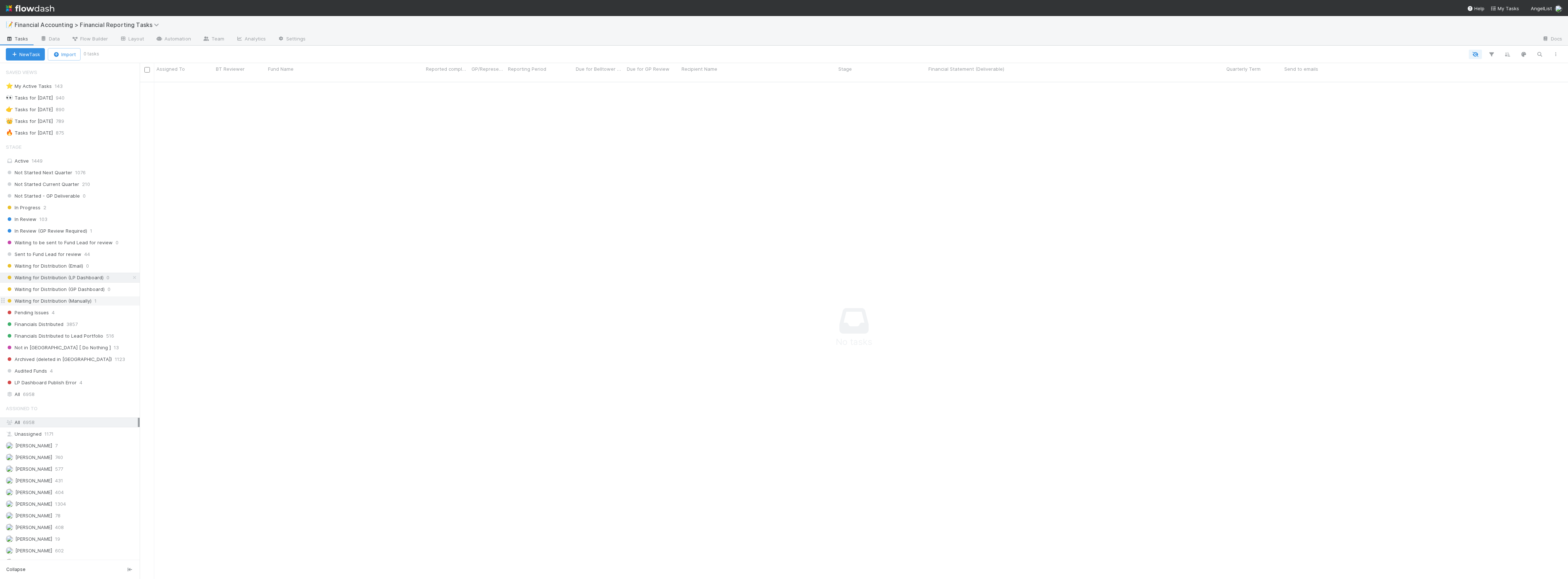
click at [70, 304] on span "Waiting for Distribution (Manually)" at bounding box center [49, 301] width 86 height 9
click at [362, 91] on div "Zach Byers Waiting for Distribution (Manually) 4/1/25, 1:05:48 AM 8/15/25, 9:10…" at bounding box center [853, 334] width 1429 height 503
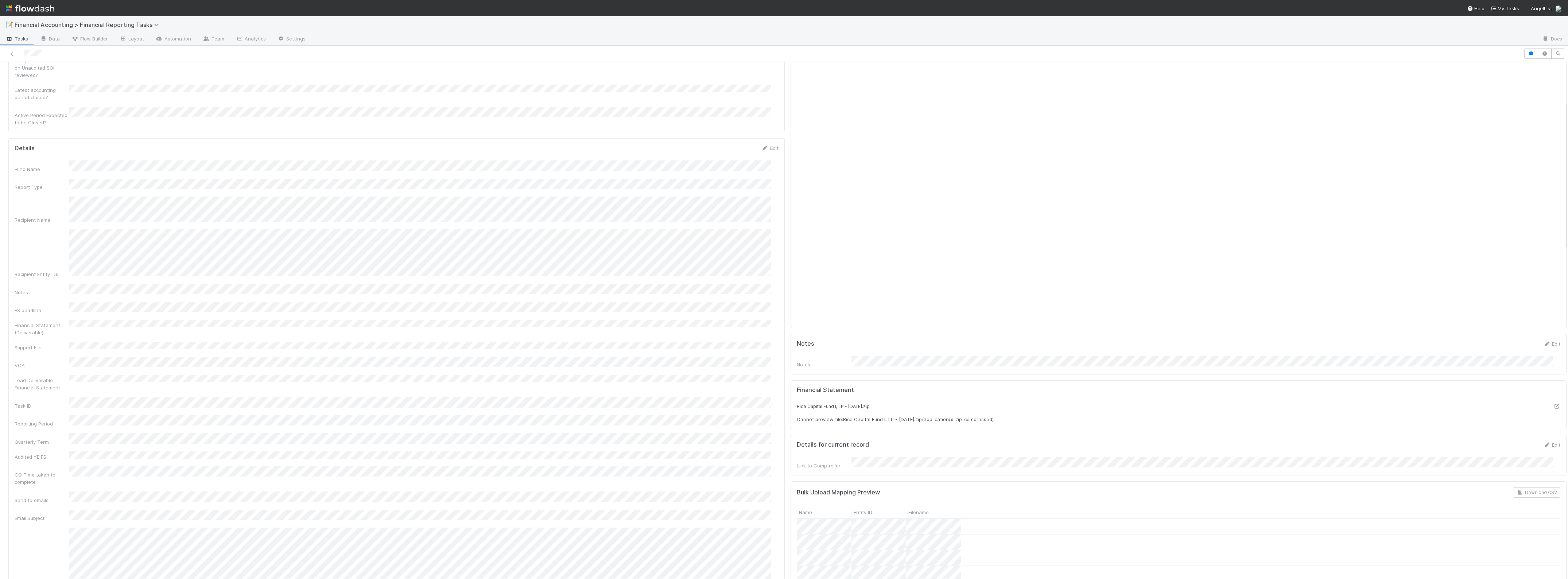
scroll to position [91, 0]
click at [1553, 102] on icon at bounding box center [1556, 104] width 7 height 5
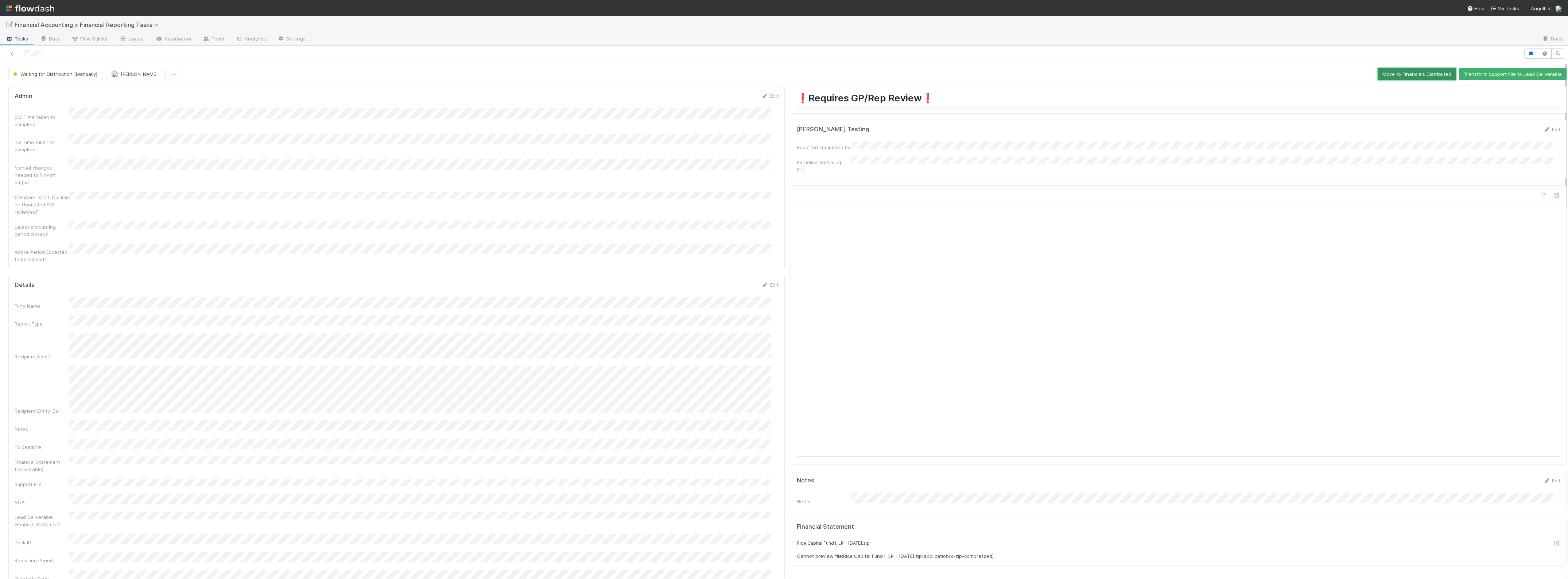
click at [1398, 73] on button "Move to Financials Distributed" at bounding box center [1416, 74] width 79 height 12
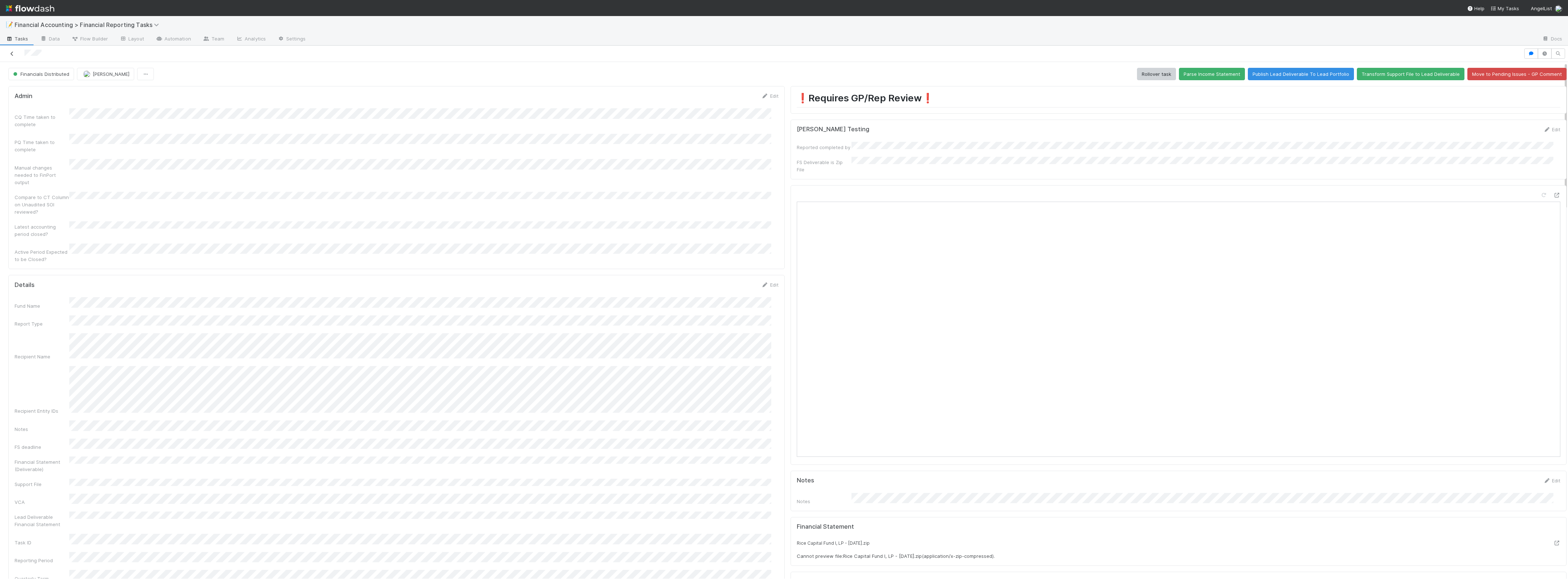
click at [9, 52] on icon at bounding box center [12, 54] width 7 height 5
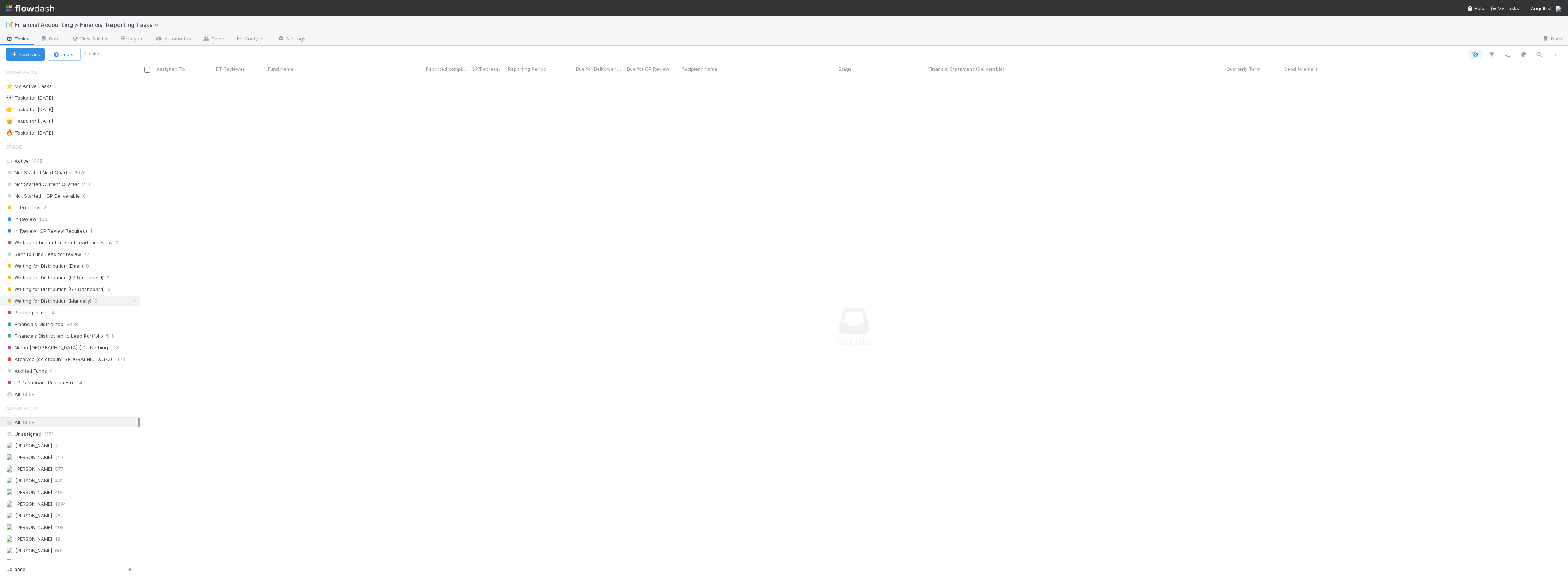
scroll to position [489, 1414]
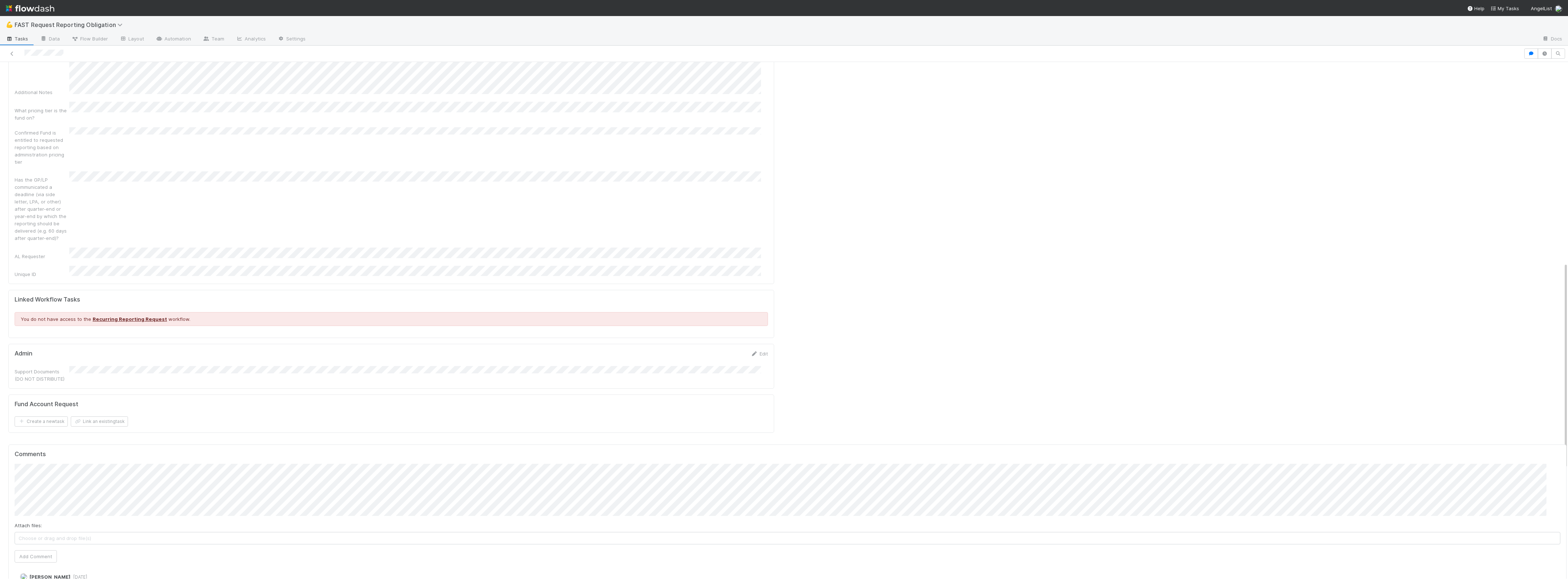
scroll to position [502, 0]
click at [44, 547] on button "Add Comment" at bounding box center [35, 553] width 42 height 12
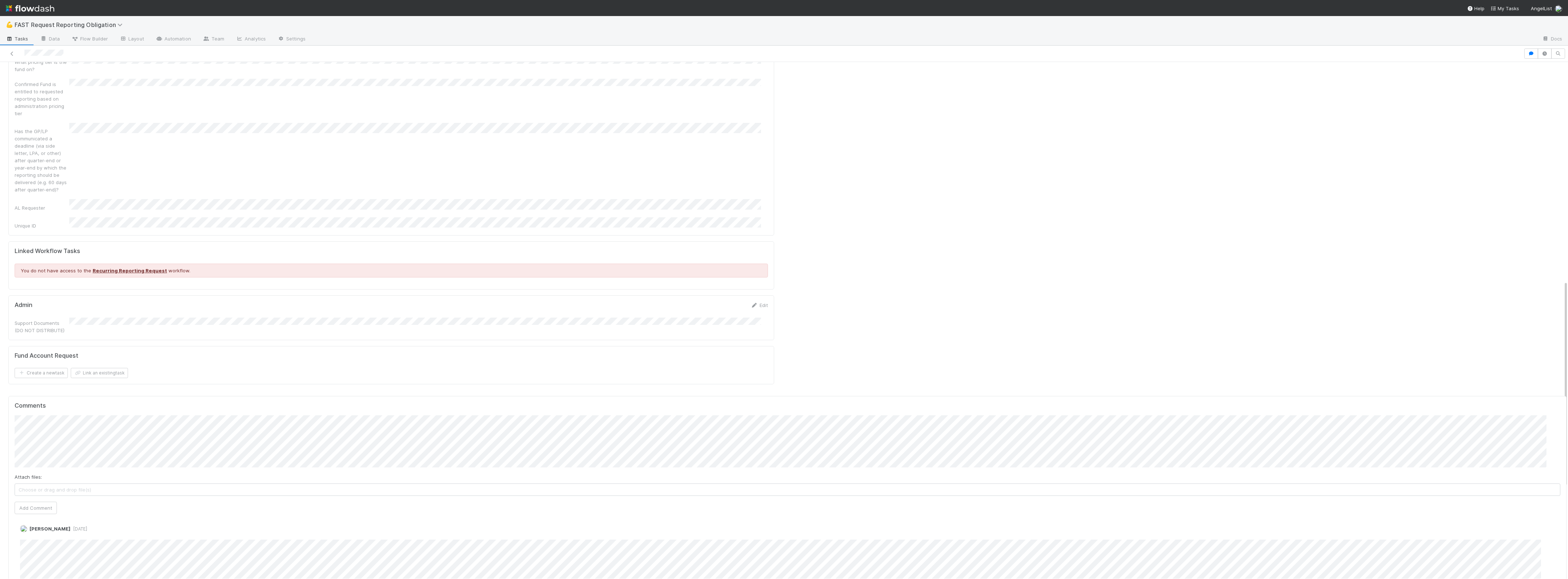
scroll to position [0, 0]
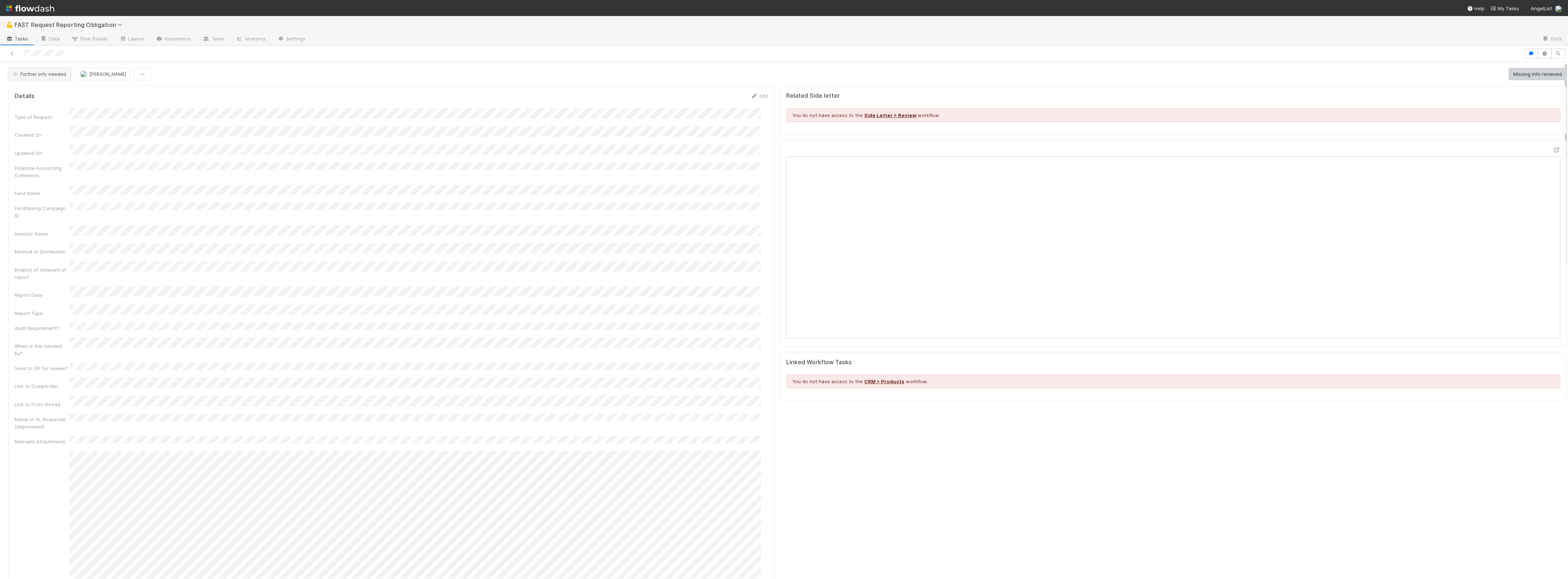
click at [66, 74] on button "Further info needed" at bounding box center [40, 74] width 62 height 12
click at [47, 186] on div "Approved" at bounding box center [57, 184] width 103 height 13
click at [1517, 70] on button "Enable Accounting Dashboard [FS in GP Portfolio]" at bounding box center [1505, 74] width 123 height 12
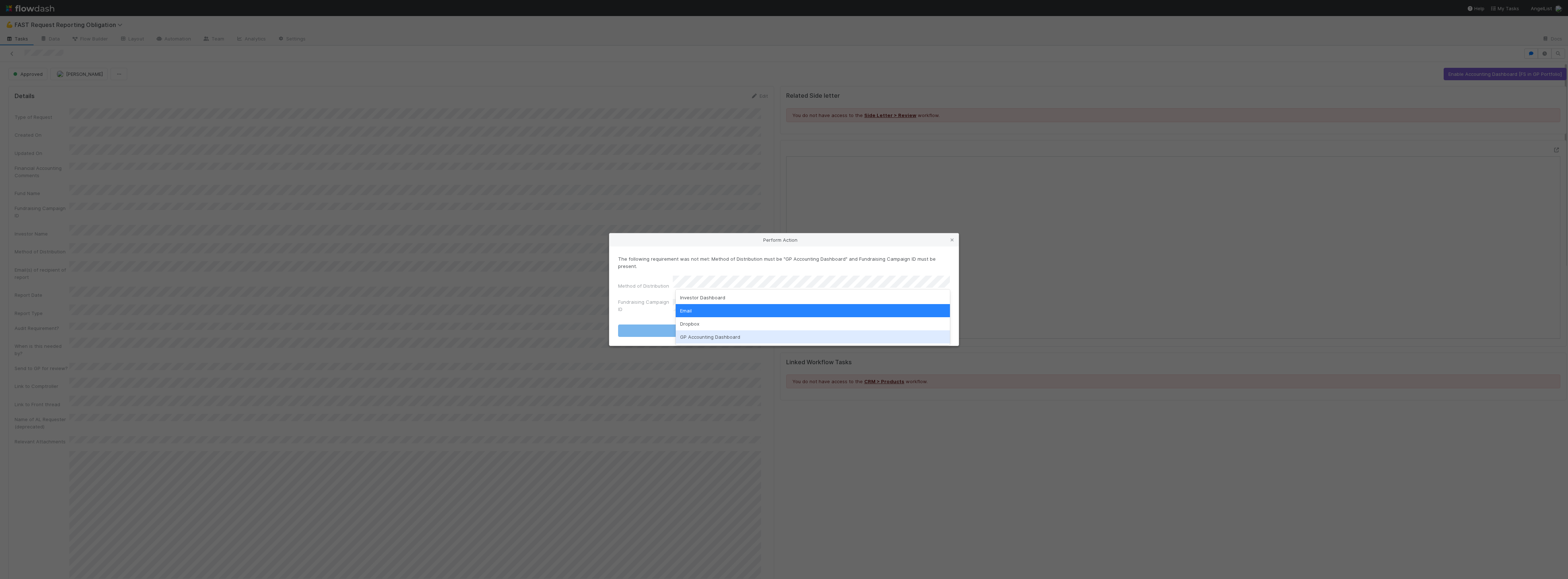
click at [698, 337] on div "GP Accounting Dashboard" at bounding box center [813, 337] width 275 height 13
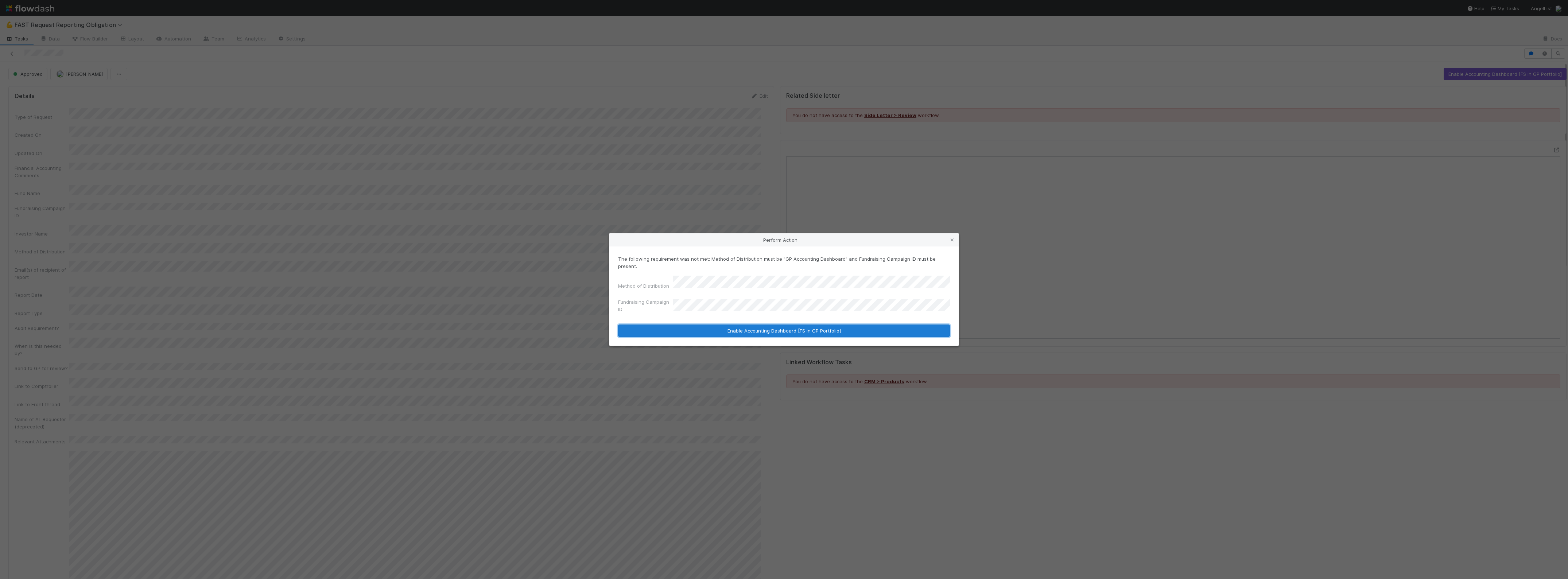
click at [698, 325] on button "Enable Accounting Dashboard [FS in GP Portfolio]" at bounding box center [783, 331] width 332 height 12
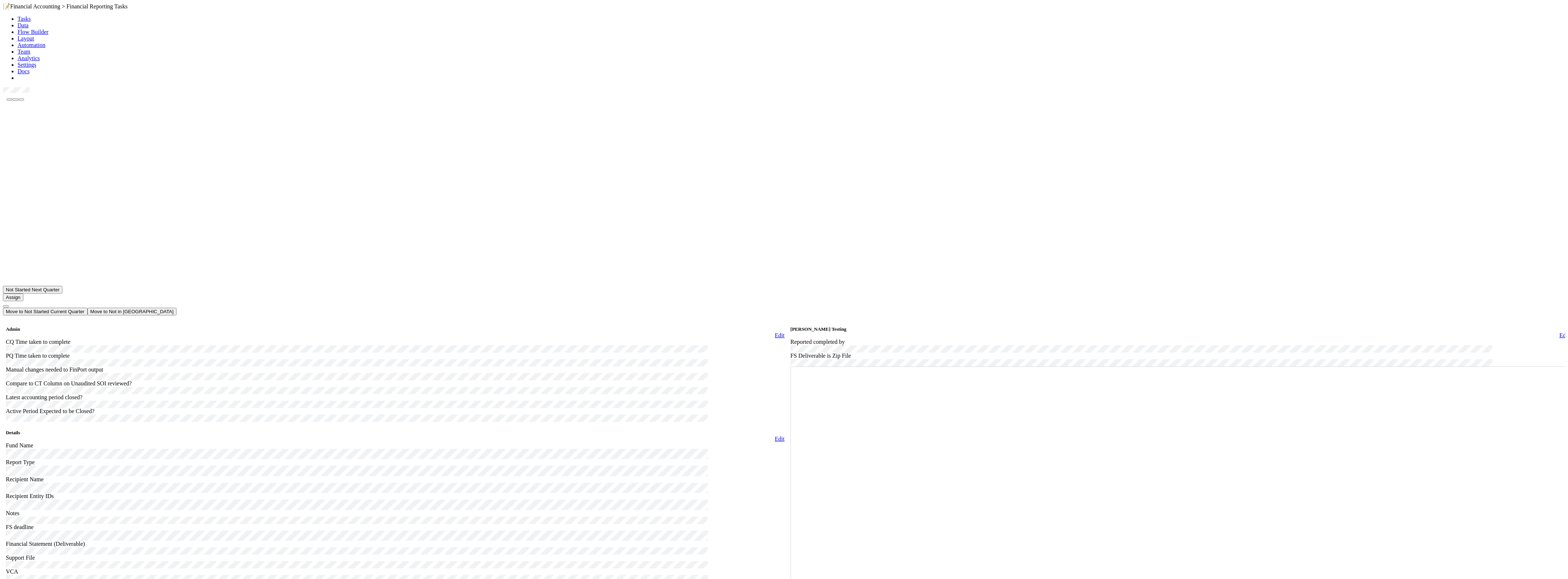
click at [775, 436] on link "Edit" at bounding box center [780, 439] width 10 height 6
click at [747, 436] on button "Save" at bounding box center [755, 440] width 17 height 8
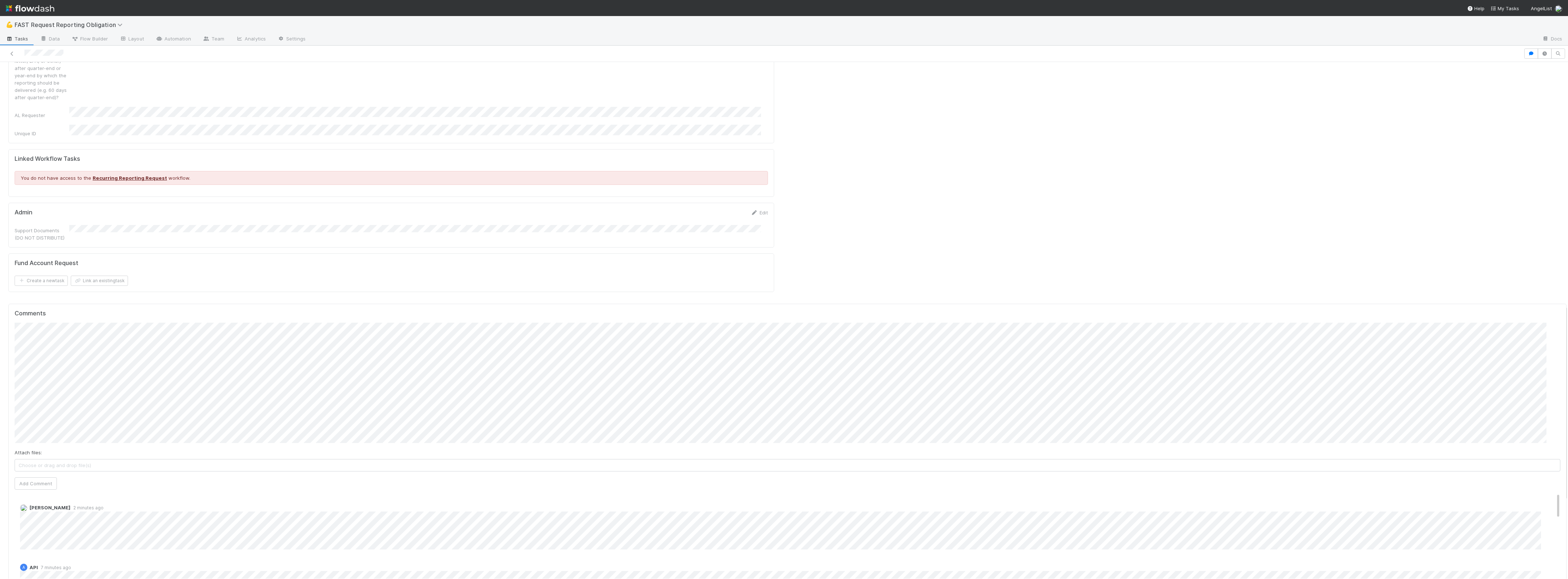
scroll to position [641, 0]
click at [36, 479] on button "Add Comment" at bounding box center [35, 485] width 42 height 12
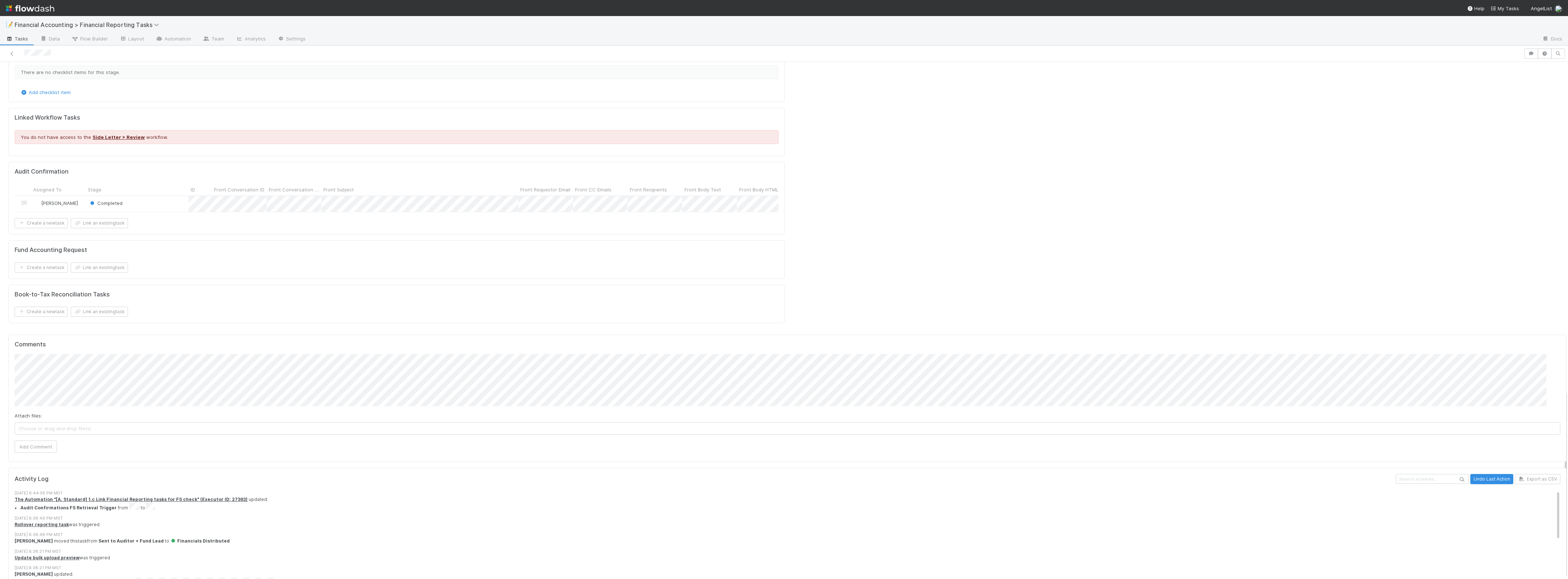
scroll to position [719, 0]
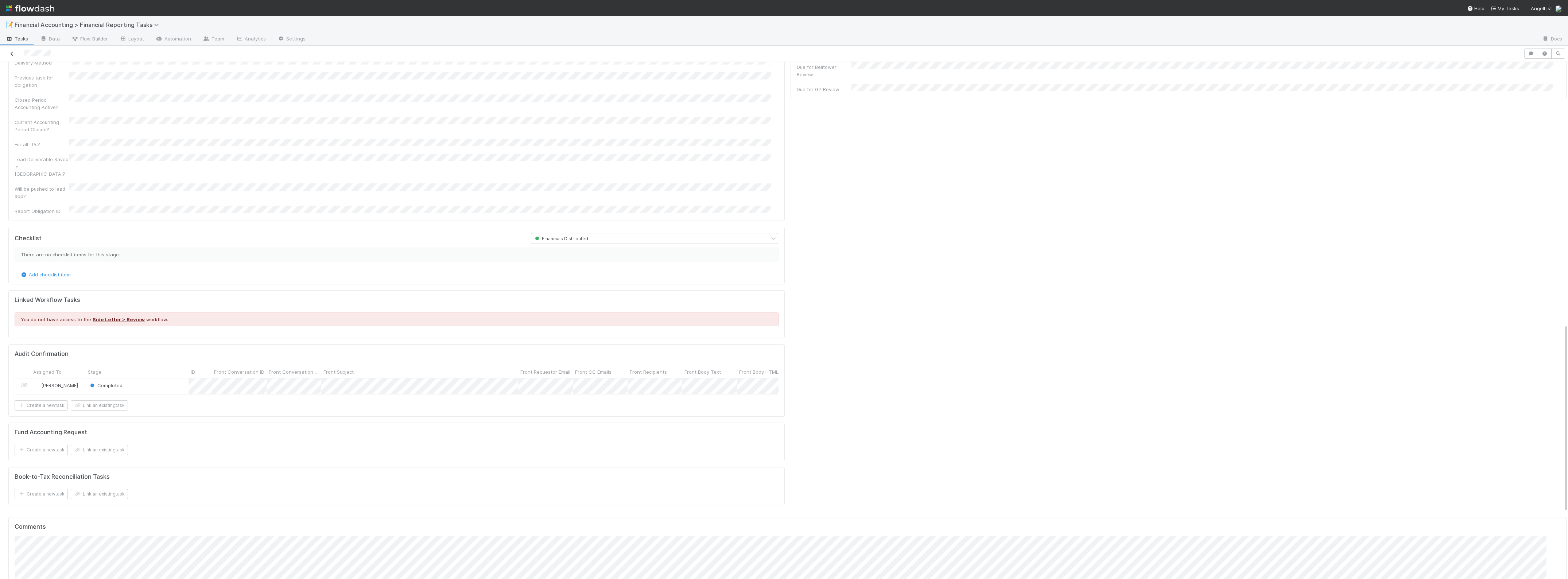
click at [15, 52] on icon at bounding box center [12, 54] width 7 height 5
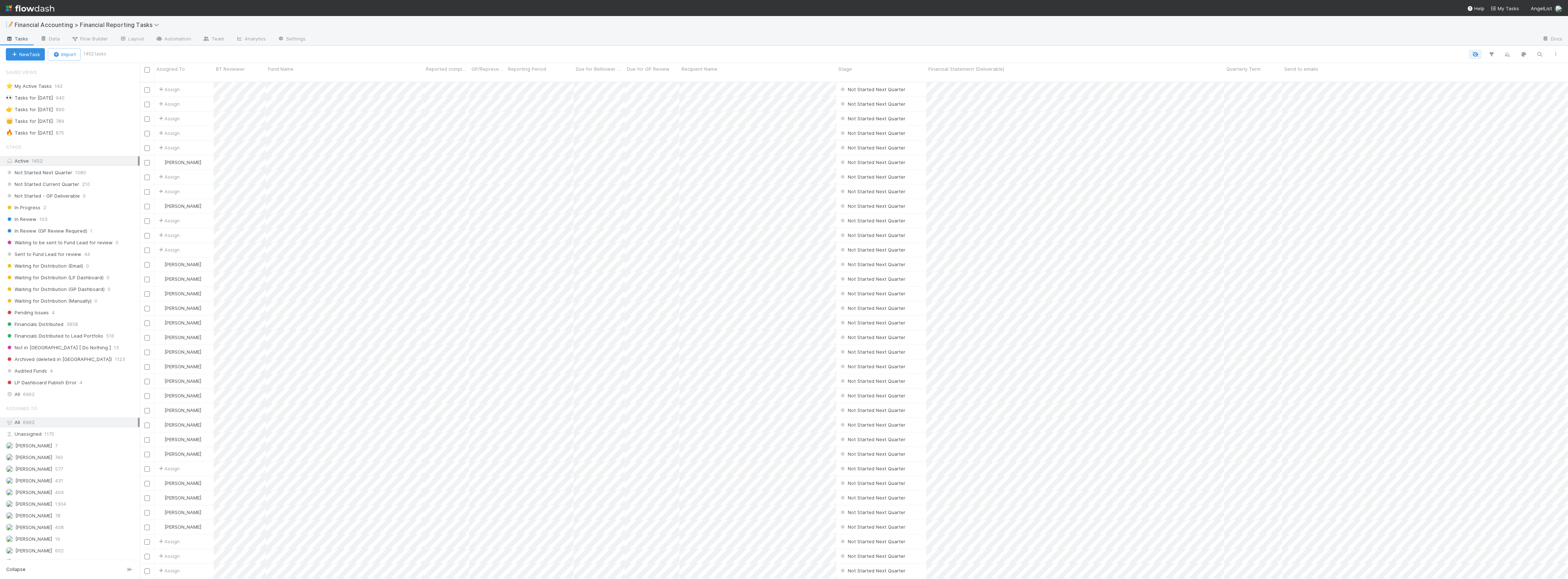
scroll to position [496, 1421]
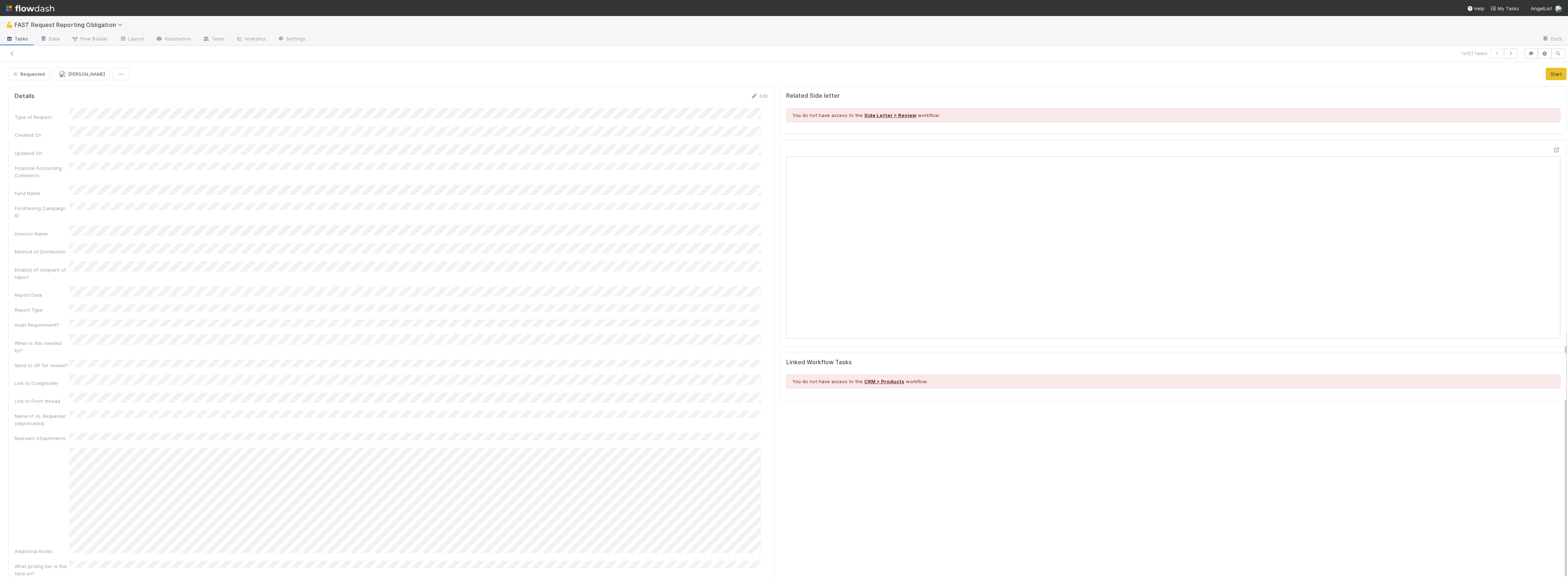
scroll to position [559, 0]
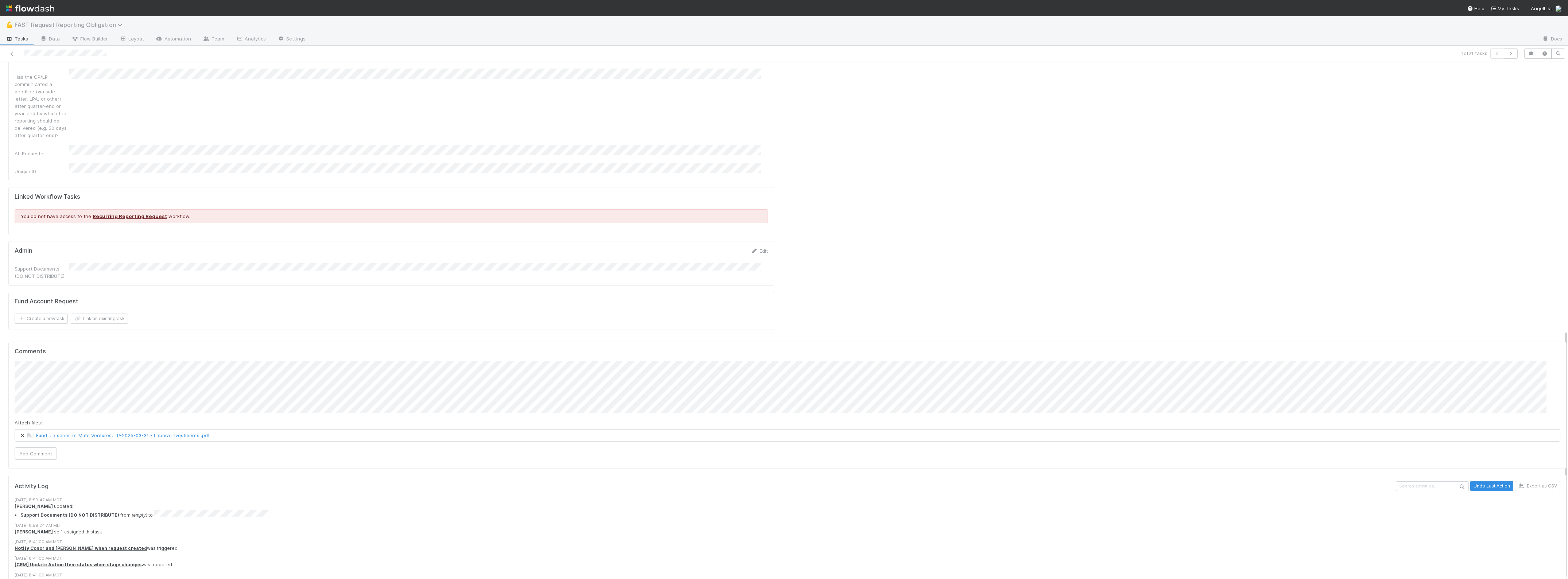
click at [95, 26] on span "FAST Request Reporting Obligation" at bounding box center [70, 25] width 111 height 7
click at [389, 116] on div "option Automated Financials > Funds focused, 2 of 21. 21 results available. Use…" at bounding box center [784, 289] width 1568 height 579
click at [126, 26] on span "FAST Request Reporting Obligation" at bounding box center [73, 25] width 117 height 9
click at [115, 24] on span "FAST Request Reporting Obligation" at bounding box center [70, 25] width 111 height 7
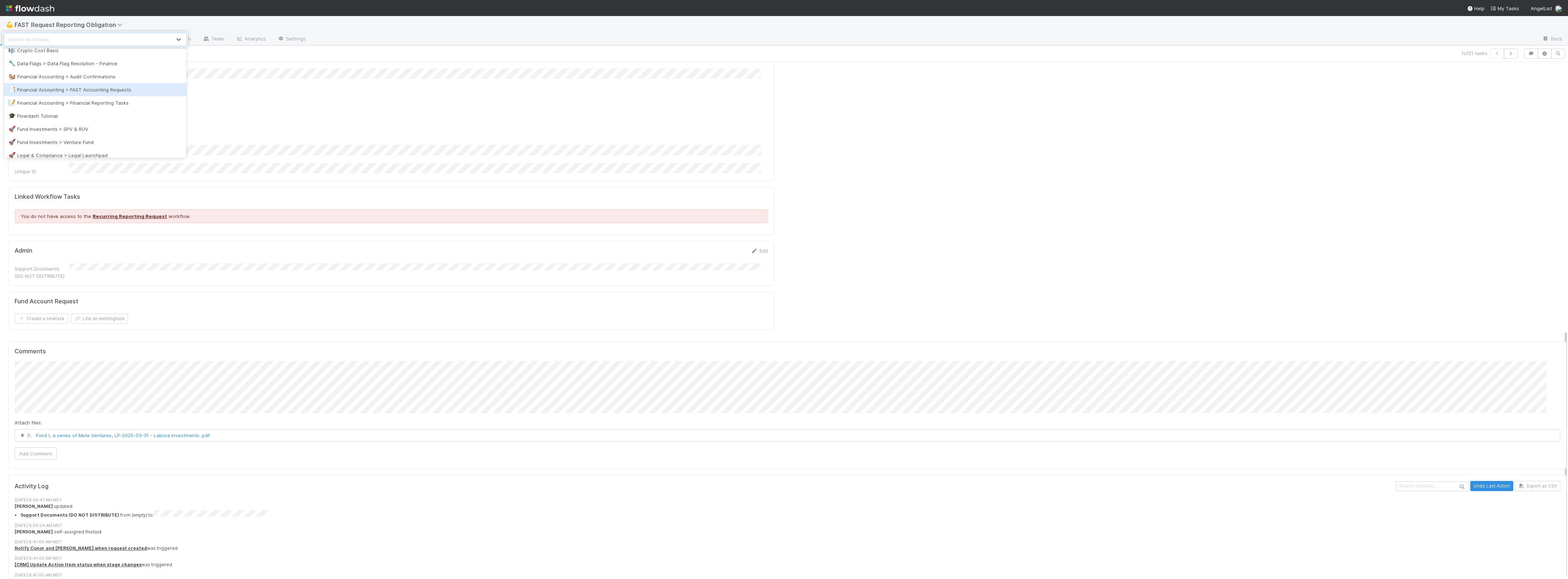
click at [115, 91] on div "📑 Financial Accounting > FAST Accounting Requests" at bounding box center [95, 89] width 173 height 7
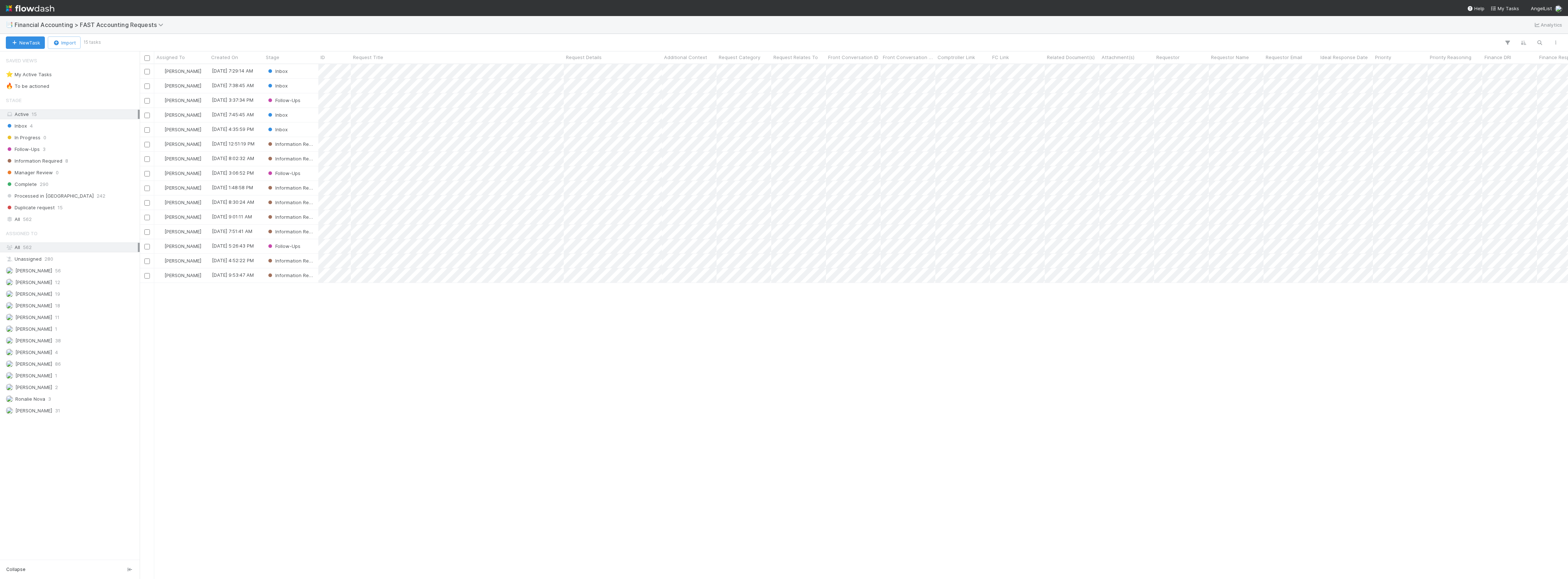
scroll to position [508, 1421]
click at [37, 222] on div "All 562" at bounding box center [72, 219] width 132 height 9
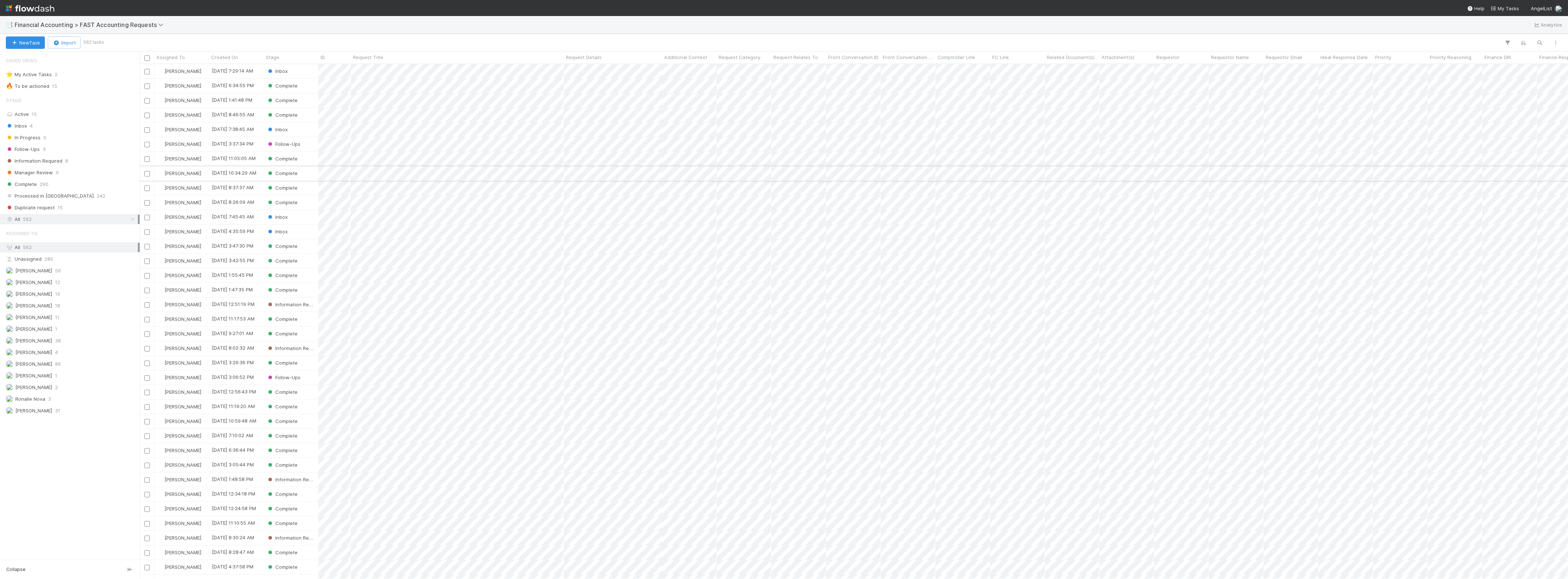
scroll to position [508, 1421]
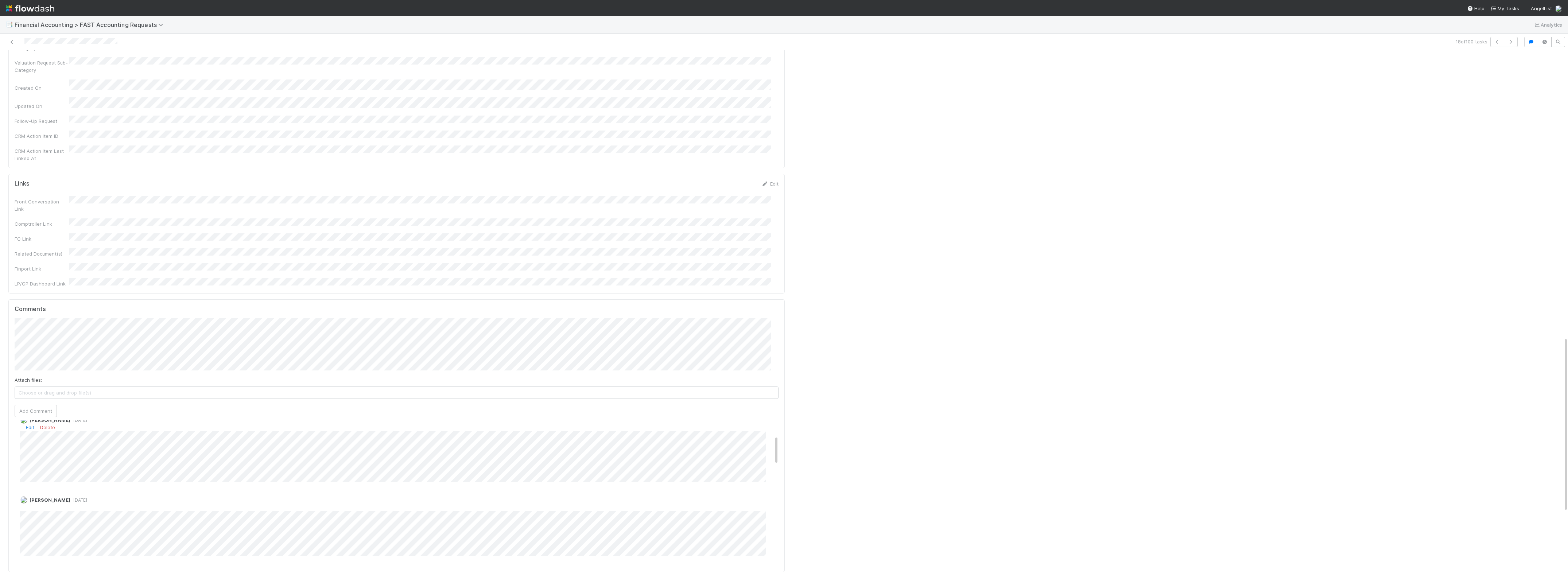
scroll to position [73, 0]
drag, startPoint x: 769, startPoint y: 326, endPoint x: 769, endPoint y: 332, distance: 6.0
click at [769, 420] on div "Zach Byers 3 days ago Edit Delete" at bounding box center [400, 455] width 771 height 71
